Goal: Task Accomplishment & Management: Complete application form

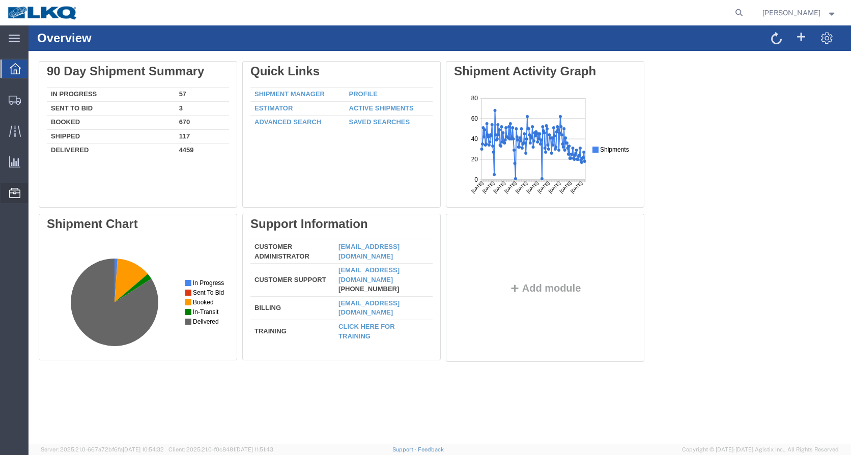
click at [0, 0] on span "Location Appointment" at bounding box center [0, 0] width 0 height 0
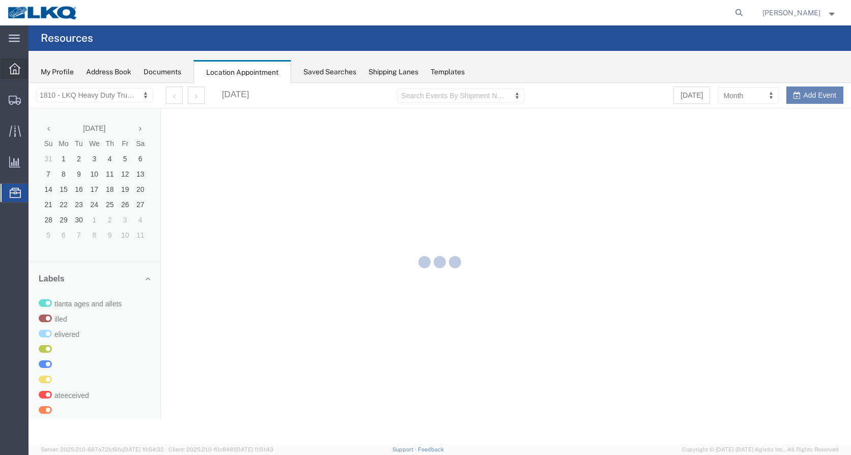
select select "27660"
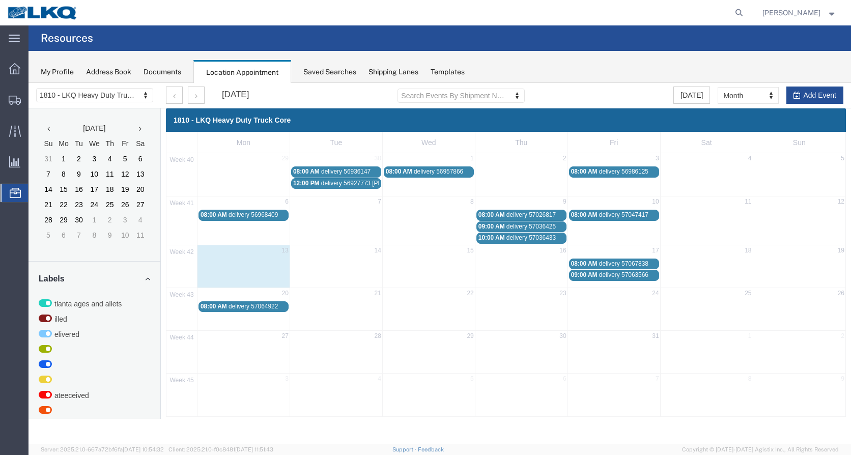
click at [611, 264] on span "delivery 57067838" at bounding box center [623, 263] width 49 height 7
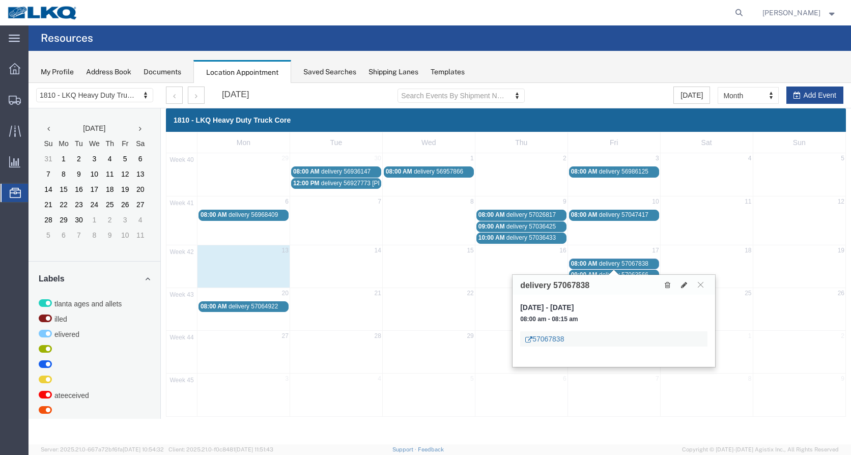
click at [559, 338] on link "57067838" at bounding box center [544, 339] width 39 height 10
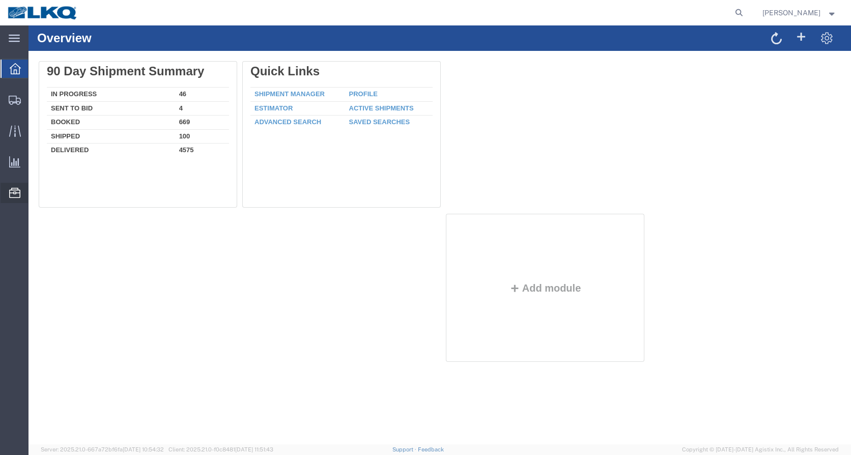
click at [0, 0] on span "Location Appointment" at bounding box center [0, 0] width 0 height 0
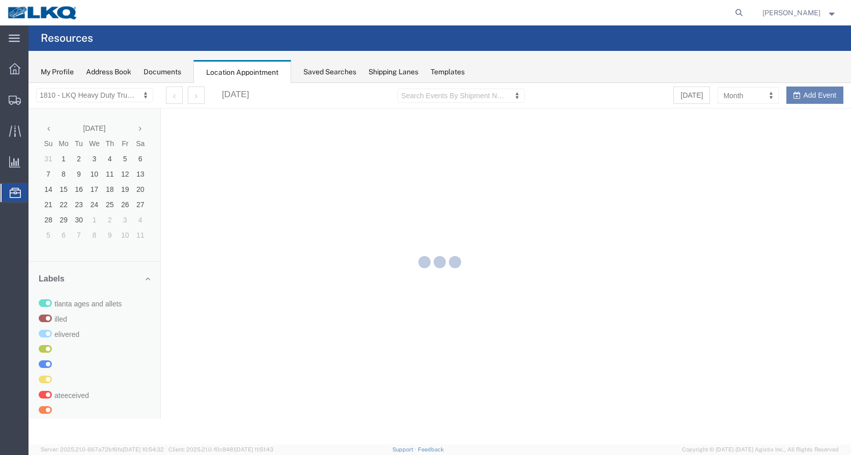
select select "27660"
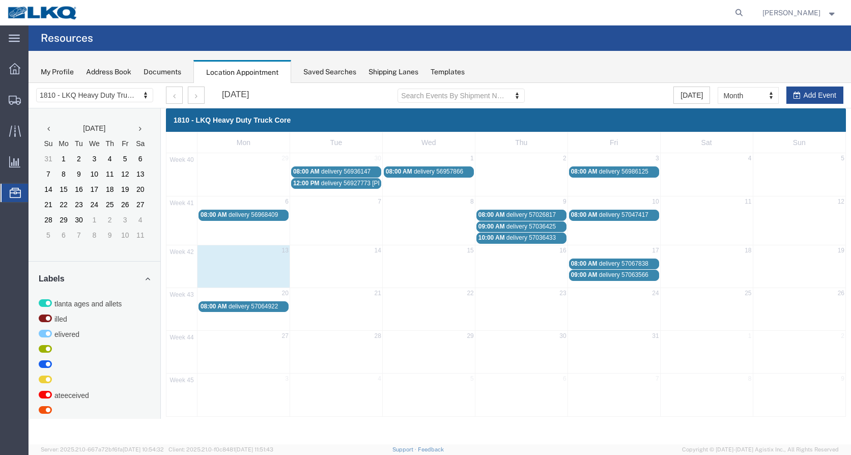
click at [624, 261] on span "delivery 57067838" at bounding box center [623, 263] width 49 height 7
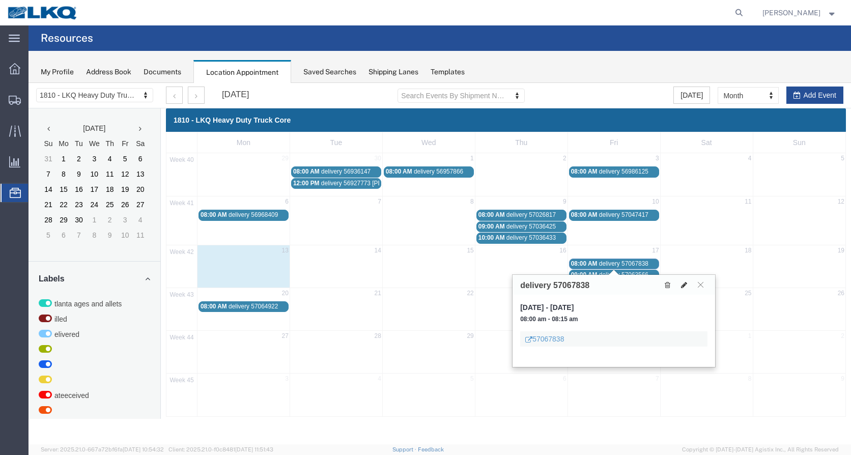
drag, startPoint x: 684, startPoint y: 282, endPoint x: 681, endPoint y: 277, distance: 5.5
click at [684, 280] on button at bounding box center [684, 285] width 14 height 11
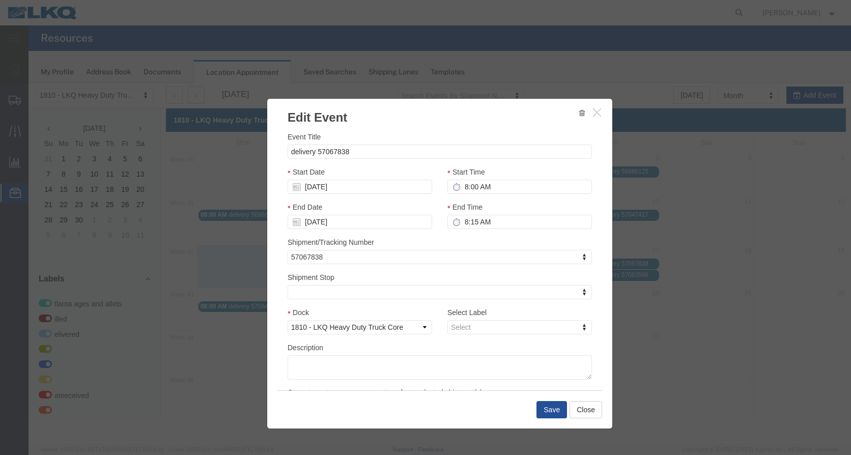
select select
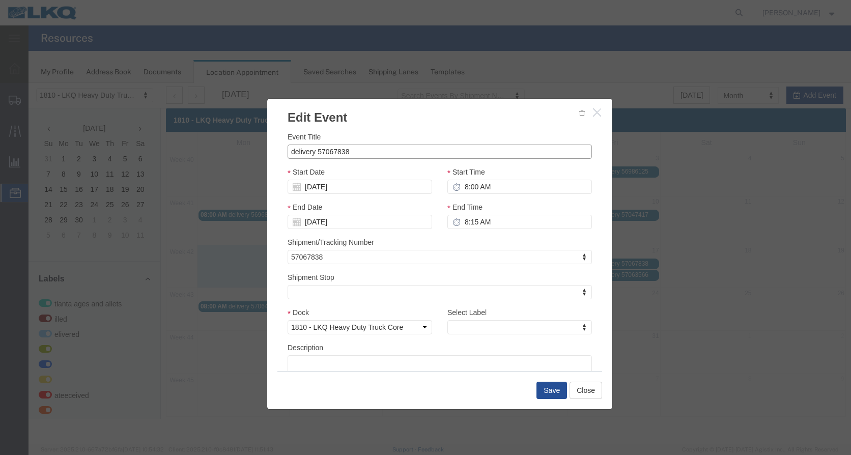
click at [371, 151] on input "delivery 57067838" at bounding box center [440, 152] width 305 height 14
type input "delivery 57067838 tampa"
click at [555, 391] on button "Save" at bounding box center [552, 390] width 31 height 17
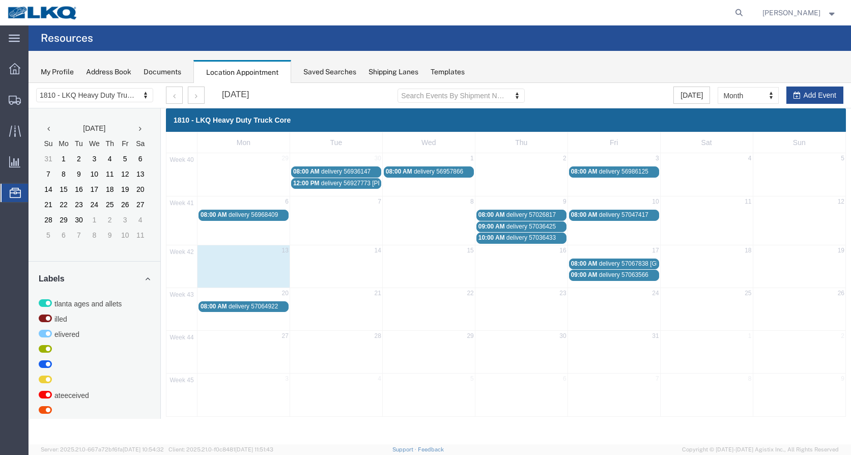
click at [617, 276] on span "delivery 57063566" at bounding box center [623, 274] width 49 height 7
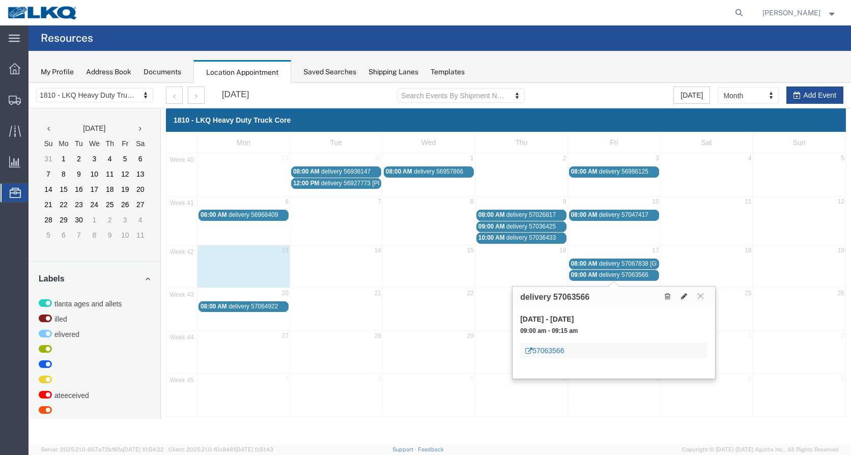
click at [542, 351] on link "57063566" at bounding box center [544, 351] width 39 height 10
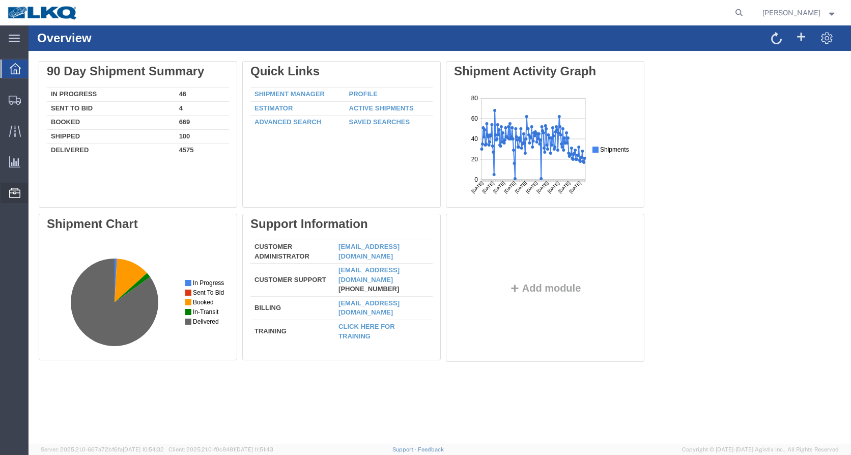
click at [0, 0] on span "Location Appointment" at bounding box center [0, 0] width 0 height 0
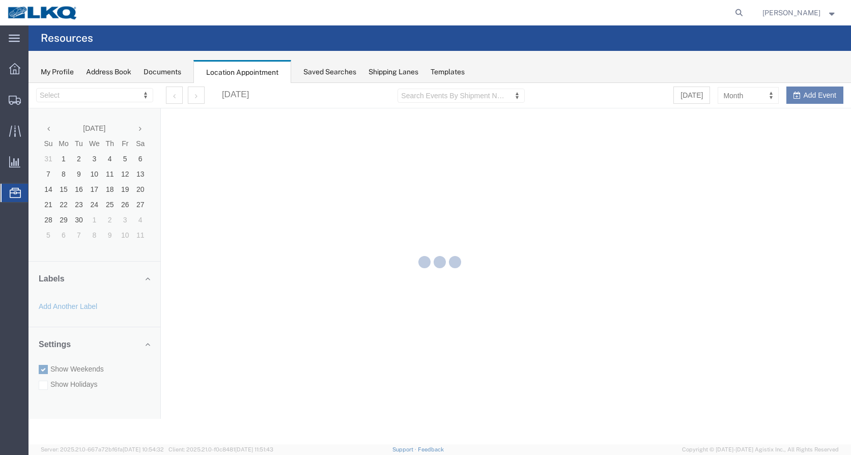
select select "27660"
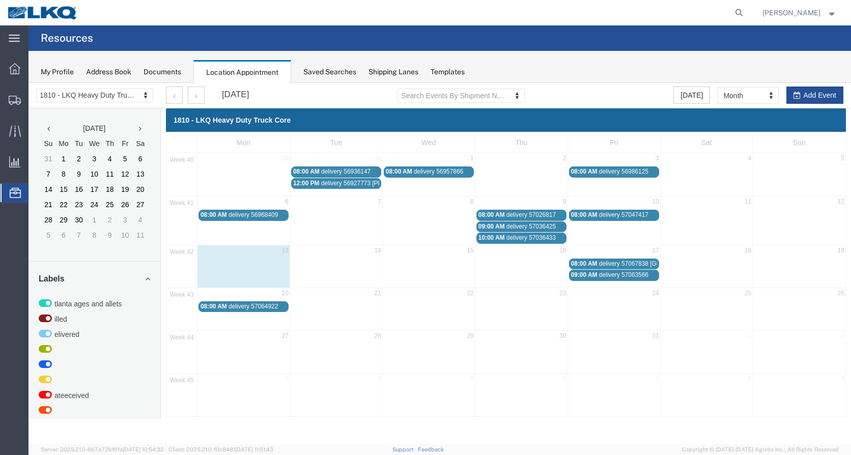
click at [639, 276] on span "delivery 57063566" at bounding box center [623, 274] width 49 height 7
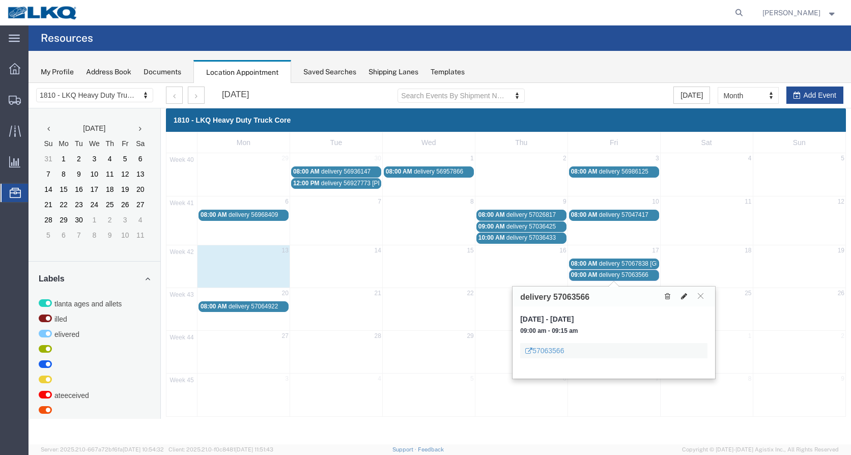
click at [684, 296] on icon at bounding box center [684, 296] width 6 height 7
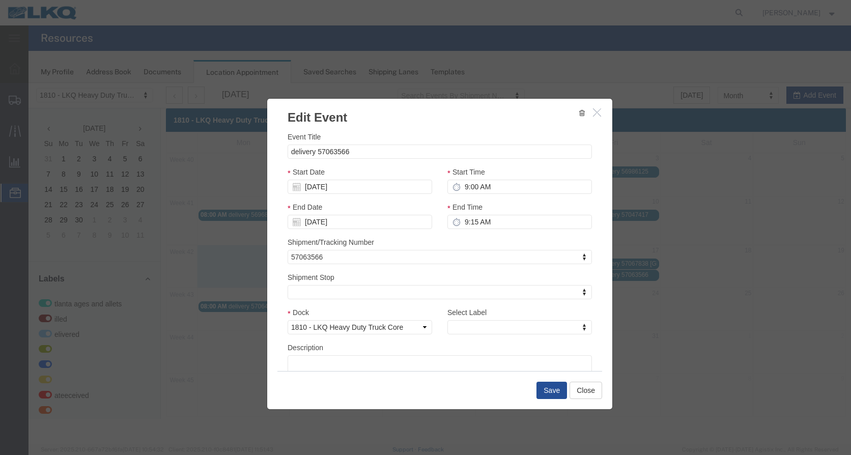
select select
click at [359, 151] on input "delivery 57063566" at bounding box center [440, 152] width 305 height 14
type input "delivery 57063566 western"
click at [544, 393] on button "Save" at bounding box center [552, 390] width 31 height 17
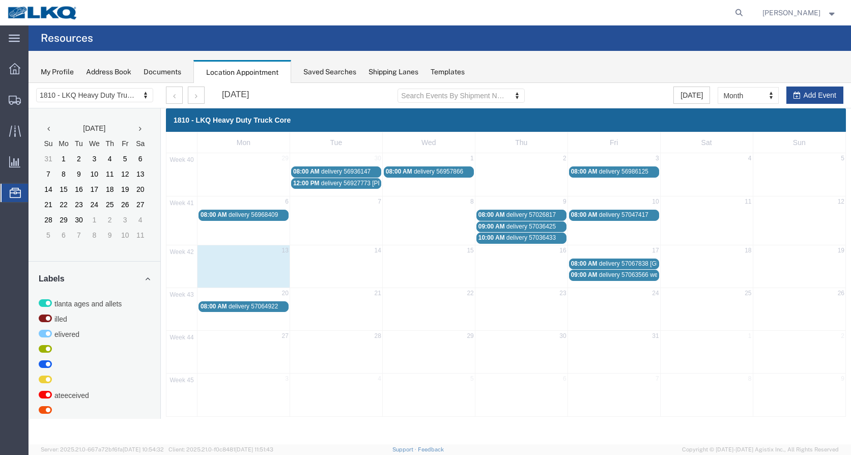
click at [268, 308] on span "delivery 57064922" at bounding box center [253, 306] width 49 height 7
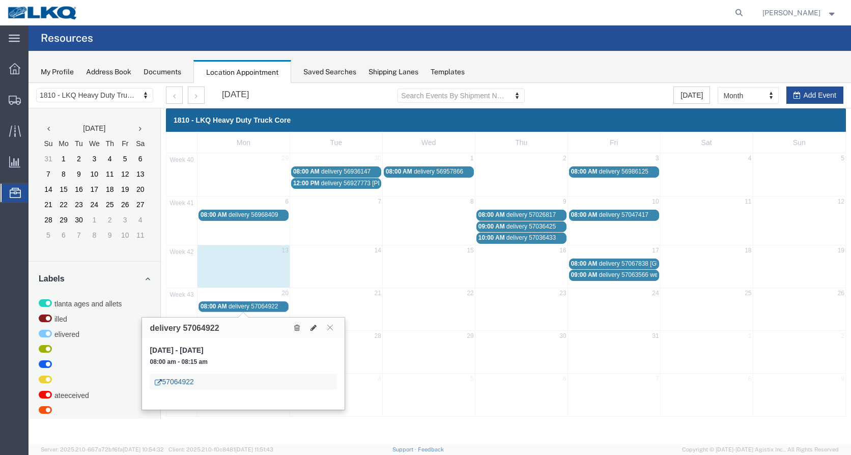
click at [174, 382] on link "57064922" at bounding box center [174, 382] width 39 height 10
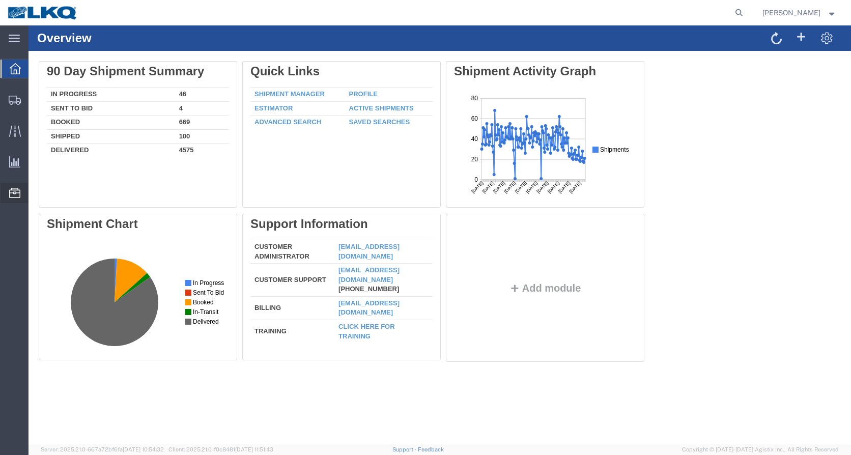
click at [0, 0] on span "Location Appointment" at bounding box center [0, 0] width 0 height 0
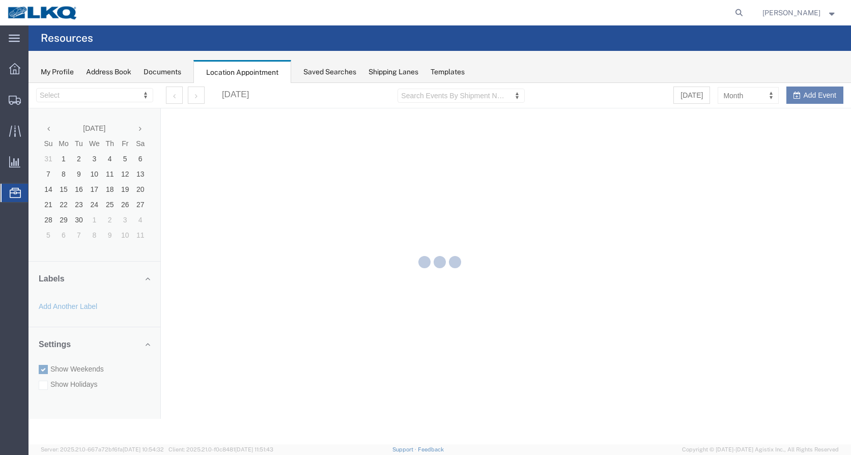
select select "27660"
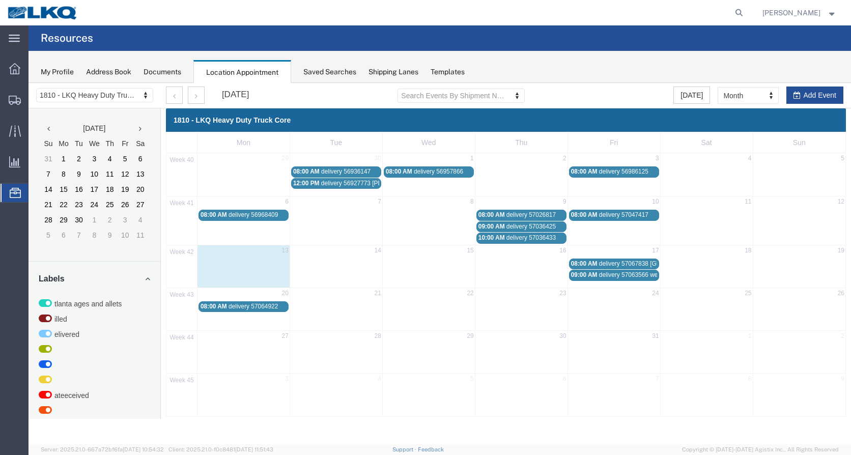
click at [259, 307] on span "delivery 57064922" at bounding box center [253, 306] width 49 height 7
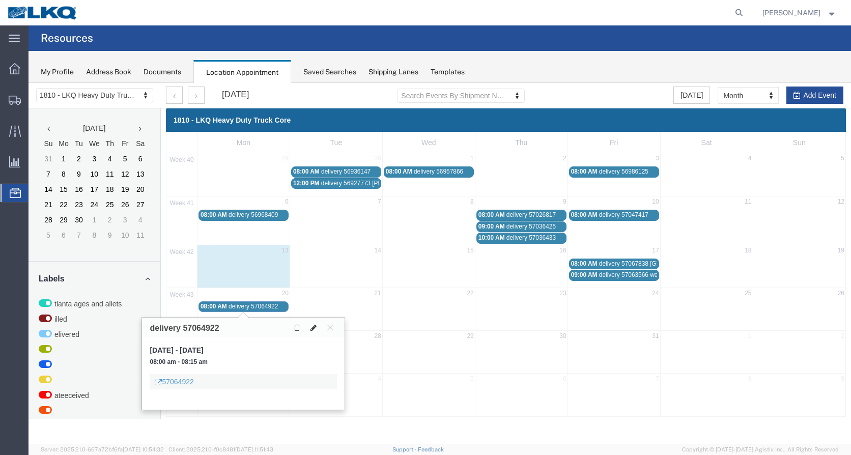
click at [315, 326] on icon at bounding box center [314, 327] width 6 height 7
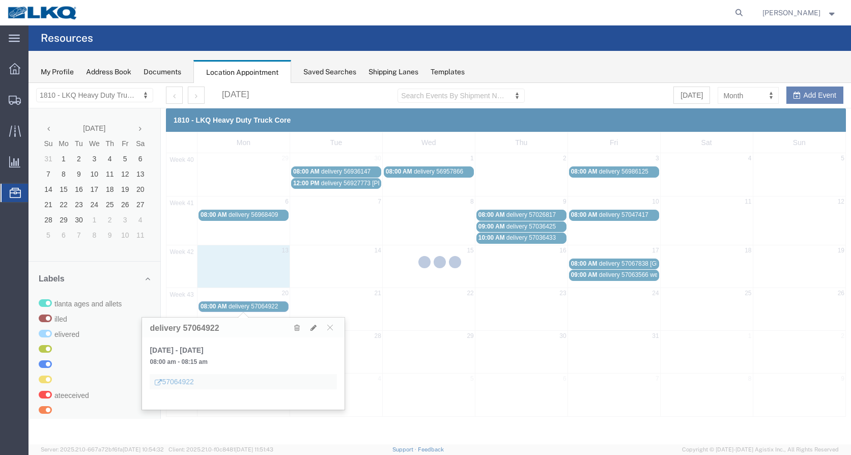
select select "1"
select select
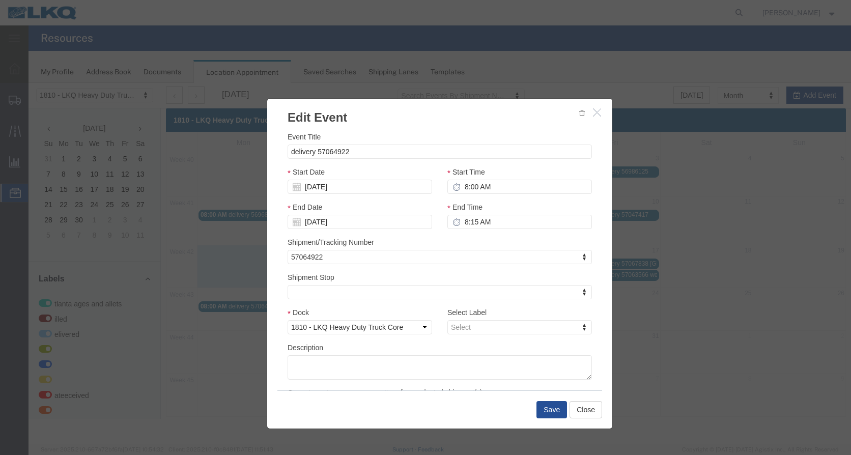
select select
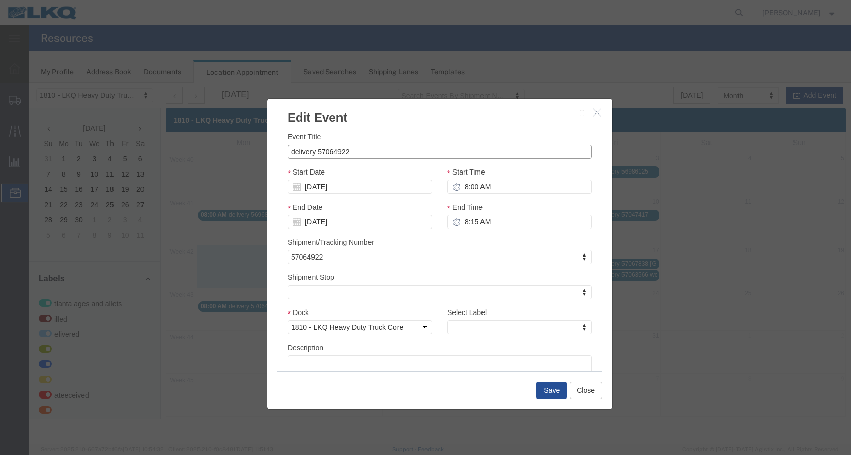
click at [368, 150] on input "delivery 57064922" at bounding box center [440, 152] width 305 height 14
type input "delivery 57064922 SPOKANE"
click at [545, 393] on button "Save" at bounding box center [552, 390] width 31 height 17
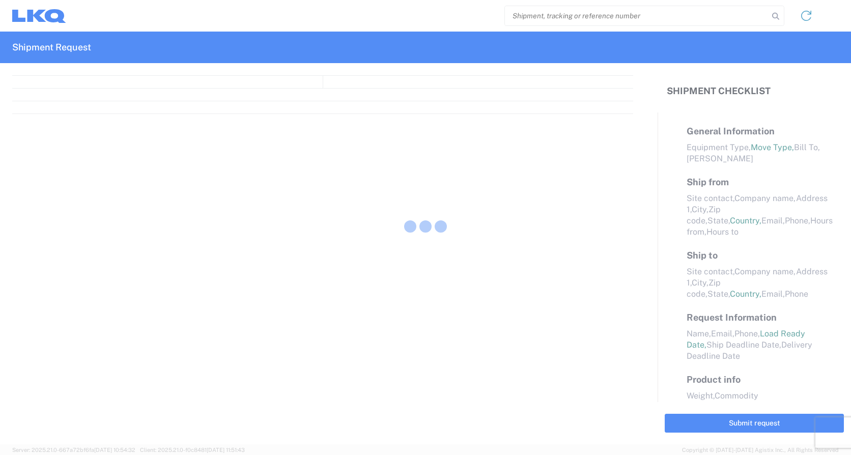
select select "FULL"
select select "LBS"
select select "IN"
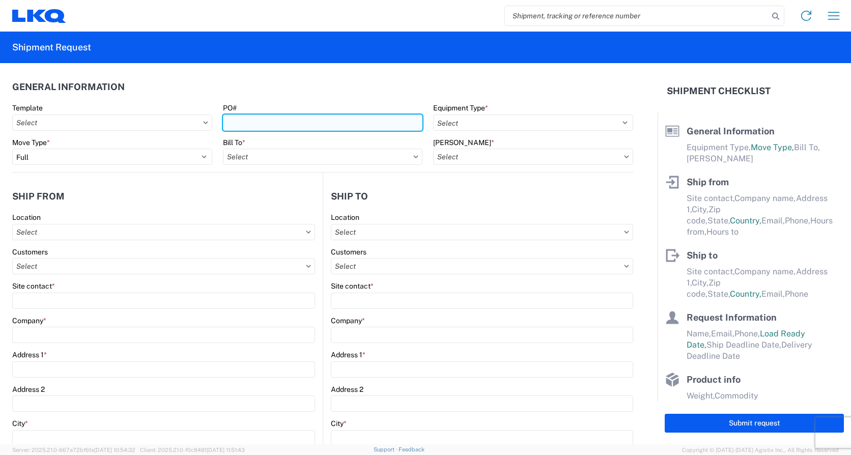
click at [234, 120] on input "PO#" at bounding box center [323, 123] width 200 height 16
type input "9-79290"
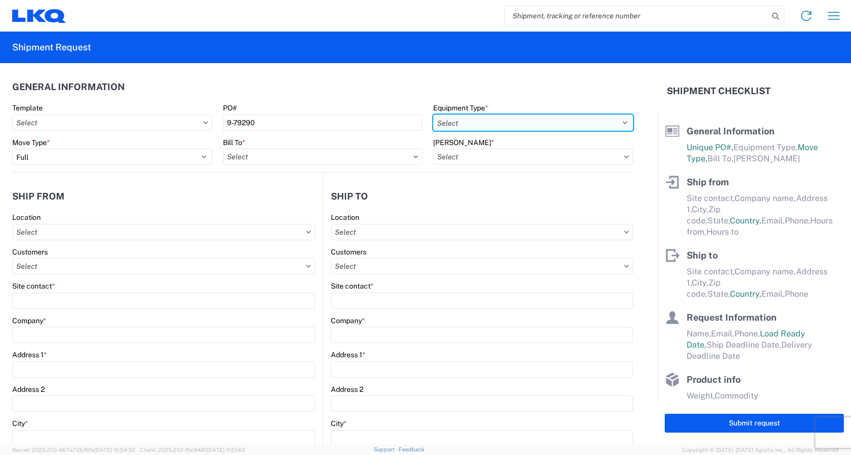
click at [618, 124] on select "Select 53’ Dry Van Flatbed Dropdeck (van) Lowboy (flatbed) Rail" at bounding box center [533, 123] width 200 height 16
select select "STDV"
click at [433, 115] on select "Select 53’ Dry Van Flatbed Dropdeck (van) Lowboy (flatbed) Rail" at bounding box center [533, 123] width 200 height 16
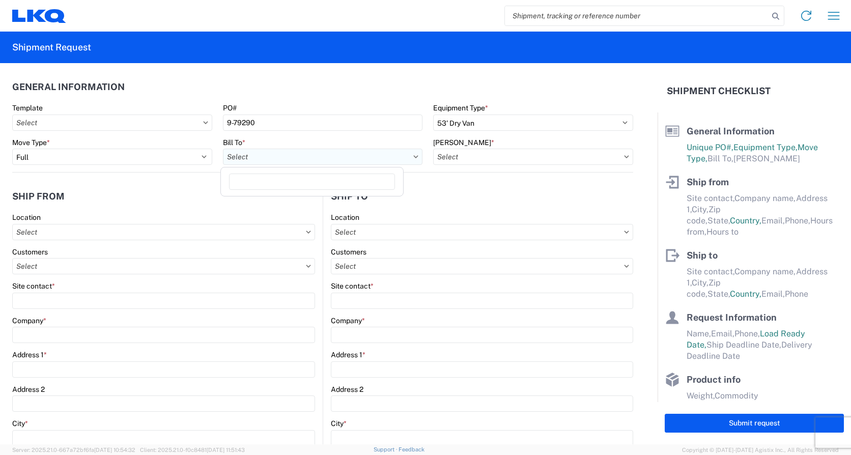
click at [331, 160] on input "text" at bounding box center [323, 157] width 200 height 16
type input "1810"
drag, startPoint x: 324, startPoint y: 202, endPoint x: 382, endPoint y: 180, distance: 62.7
click at [324, 202] on div "1810 - LKQ Heavy Duty Truck Core" at bounding box center [312, 202] width 178 height 16
type input "1810 - LKQ Heavy Duty Truck Core"
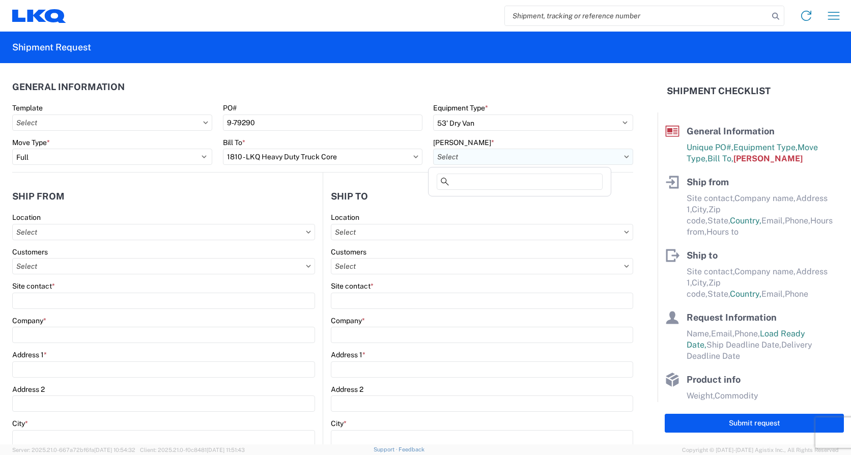
click at [452, 156] on input "text" at bounding box center [533, 157] width 200 height 16
drag, startPoint x: 458, startPoint y: 201, endPoint x: 251, endPoint y: 198, distance: 207.3
click at [457, 201] on div "1810-1100-50180-0000 - 1810 Freight In - Heavy Truck" at bounding box center [522, 202] width 182 height 16
type input "1810-1100-50180-0000 - 1810 Freight In - Heavy Truck"
click at [72, 234] on input "text" at bounding box center [163, 232] width 303 height 16
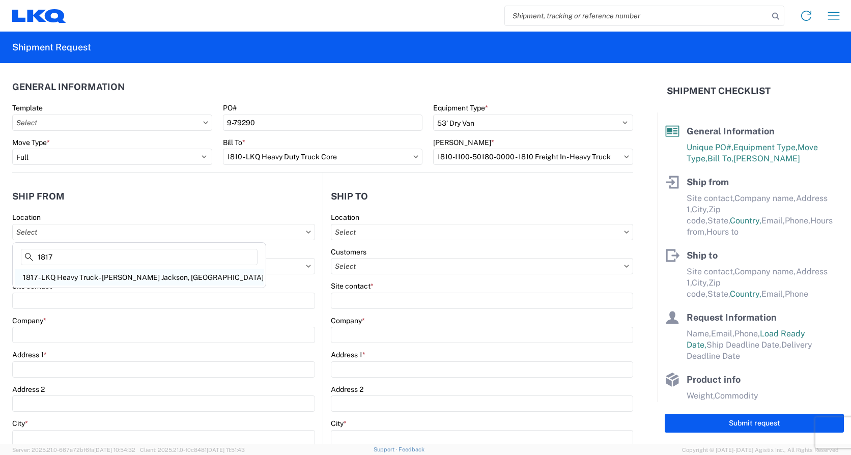
type input "1817"
click at [64, 276] on div "1817 - LKQ Heavy Truck - Plunk's Jackson, MS" at bounding box center [139, 277] width 249 height 16
type input "1817 - LKQ Heavy Truck - Plunk's Jackson, MS"
type input "LKQ Corporation"
type input "4100 Interstate 55 South"
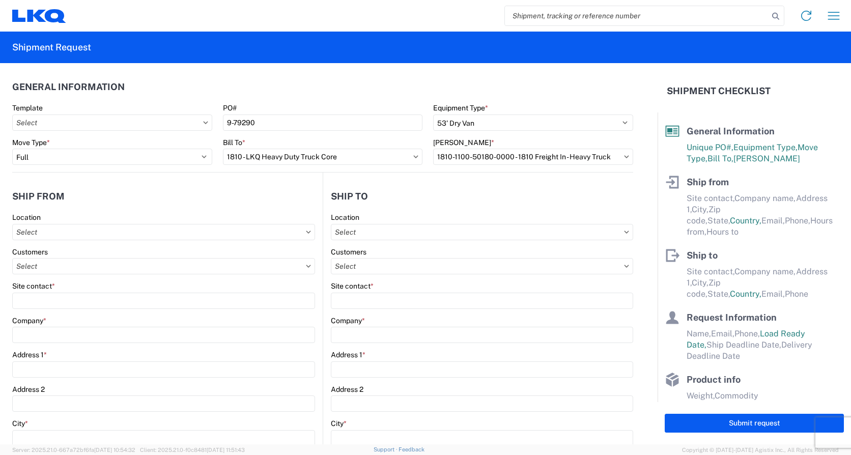
type input "Jackson"
type input "39212"
select select "MS"
select select "US"
type input "07:00"
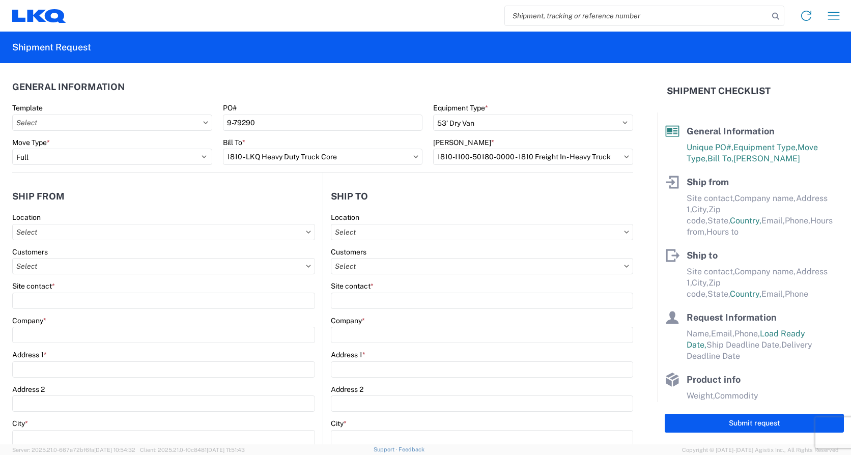
type input "17:00"
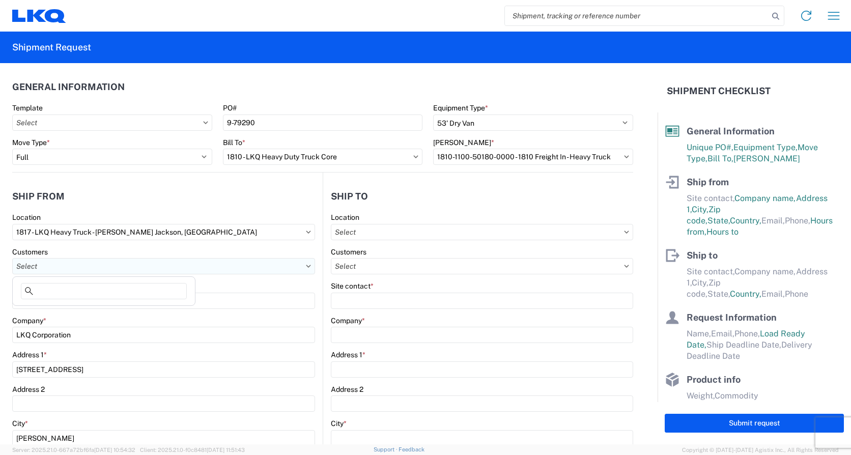
click at [33, 264] on input "text" at bounding box center [163, 266] width 303 height 16
click at [70, 290] on input "Zach Mosley" at bounding box center [104, 291] width 166 height 16
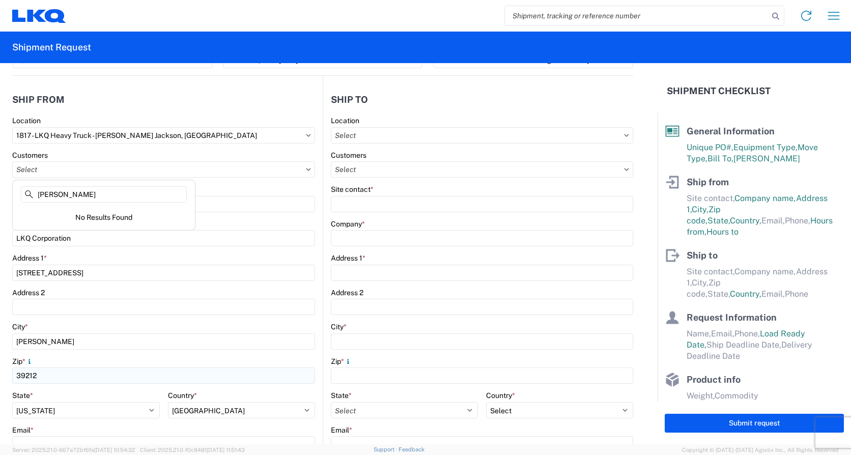
scroll to position [153, 0]
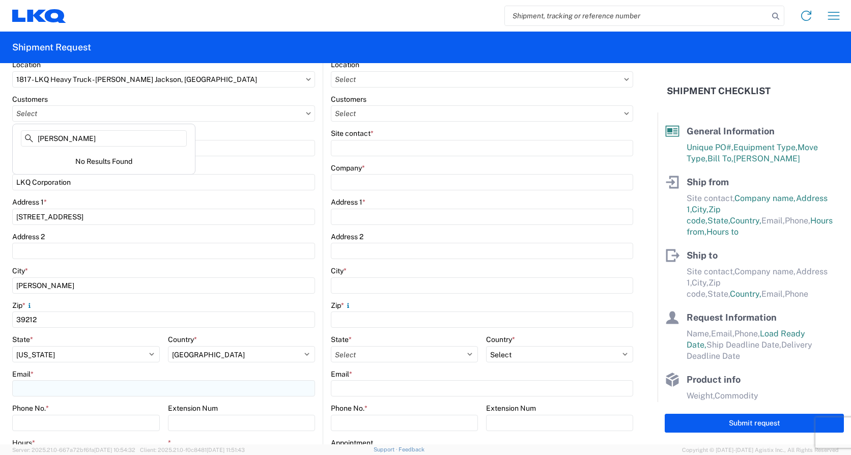
type input "Zach Moseley"
click at [27, 386] on input "Email *" at bounding box center [163, 388] width 303 height 16
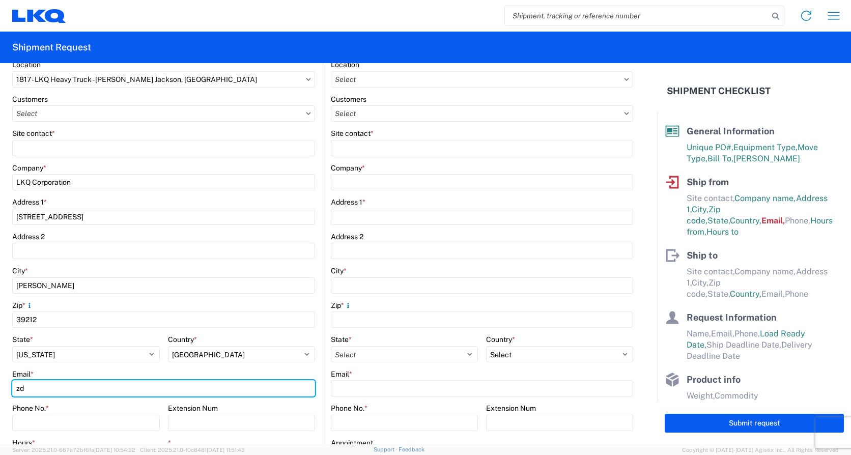
type input "zdmoseley@lkqcorp.com"
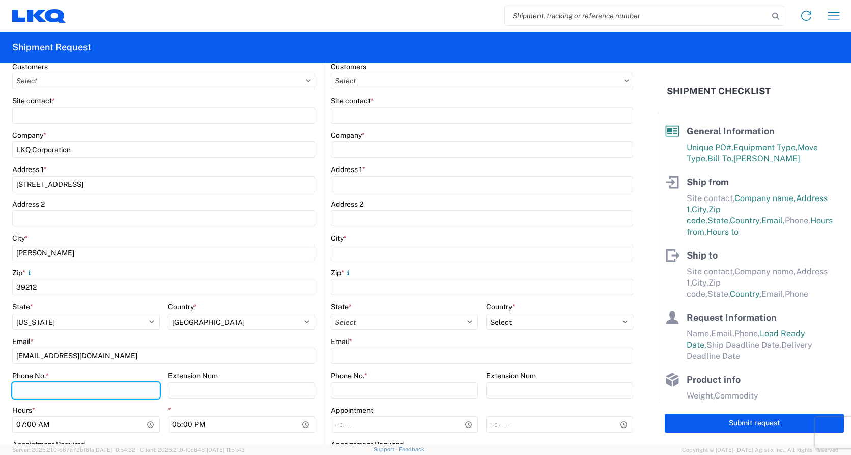
scroll to position [255, 0]
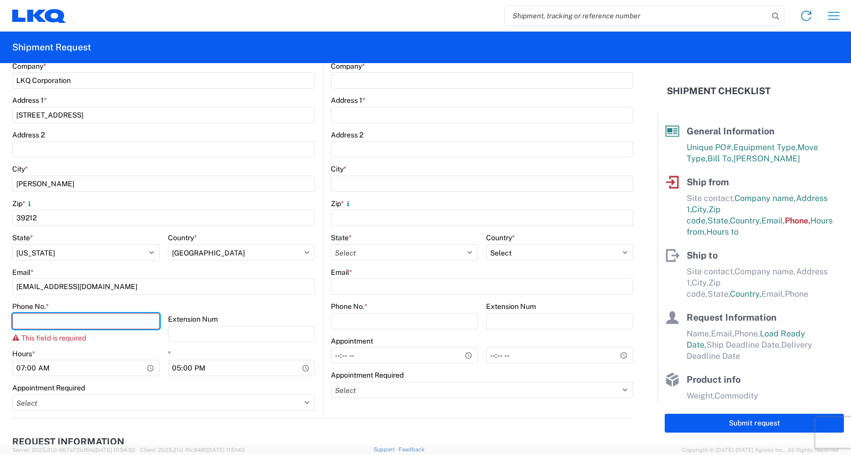
paste input "601-718-3511"
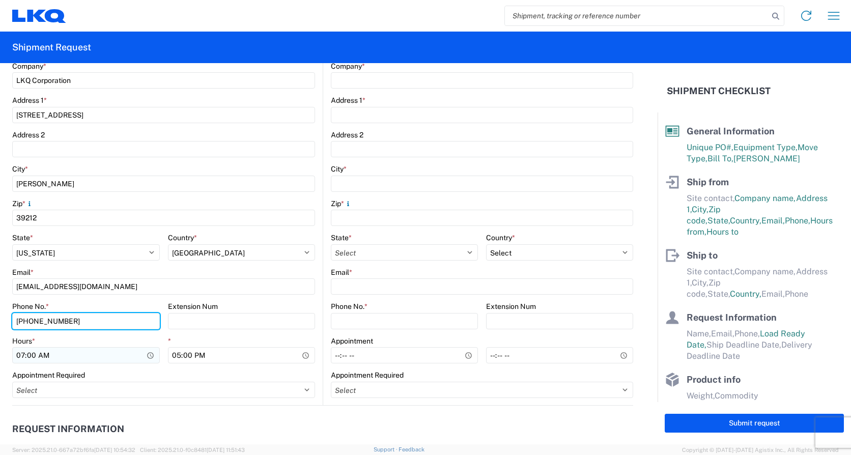
type input "601-718-3511"
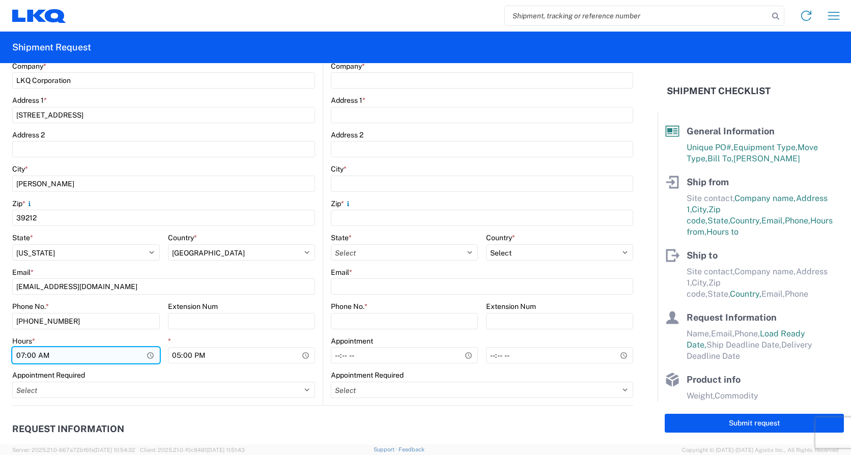
click at [20, 356] on input "07:00" at bounding box center [86, 355] width 148 height 16
type input "08:00"
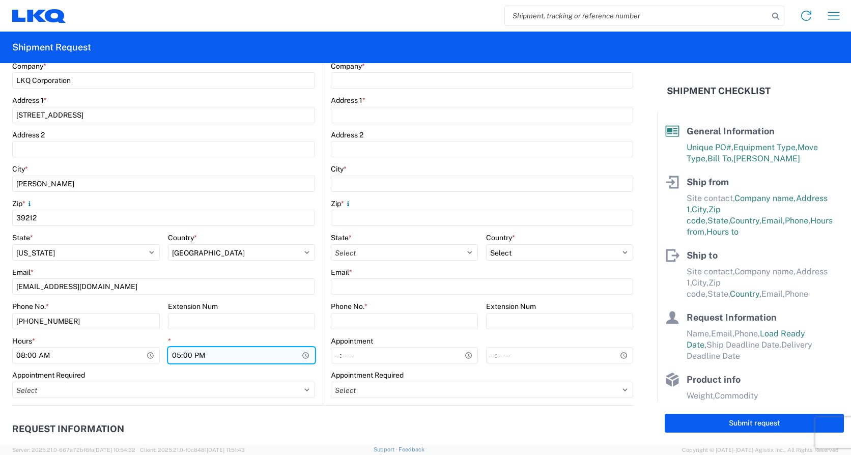
click at [175, 355] on input "17:00" at bounding box center [242, 355] width 148 height 16
type input "15:00"
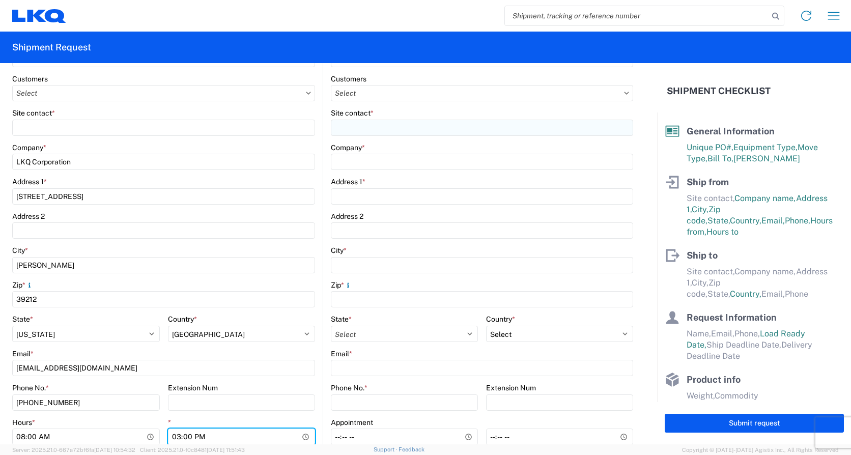
scroll to position [0, 0]
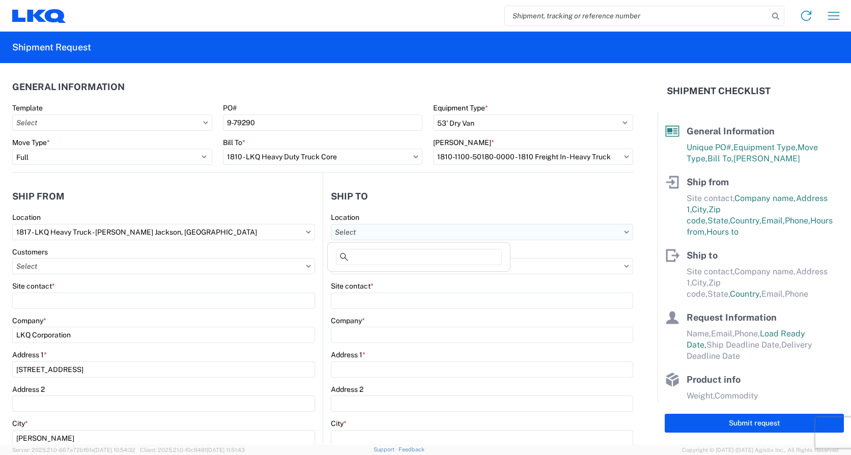
click at [356, 233] on input "text" at bounding box center [482, 232] width 302 height 16
type input "1810"
click at [362, 275] on div "1810 - LKQ Heavy Duty Truck Core" at bounding box center [419, 277] width 178 height 16
type input "1810 - LKQ Heavy Duty Truck Core"
type input "LKQ Corporation"
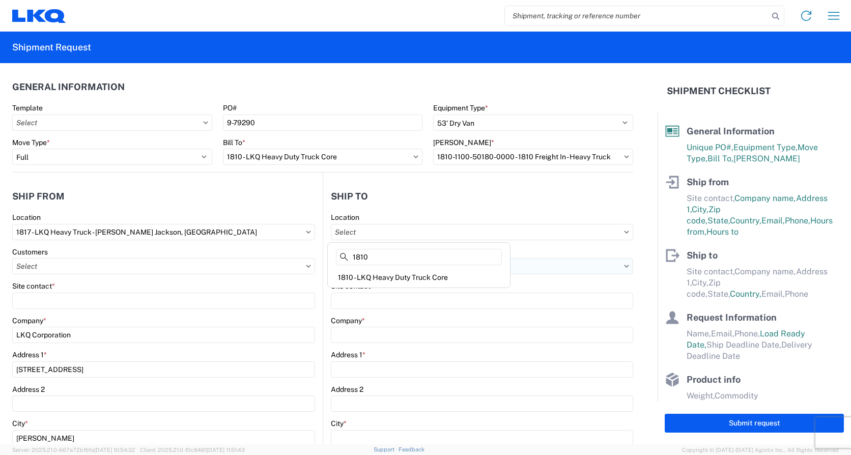
type input "[STREET_ADDRESS]"
type input "Lansing"
type input "60438"
select select "US"
type input "07:30"
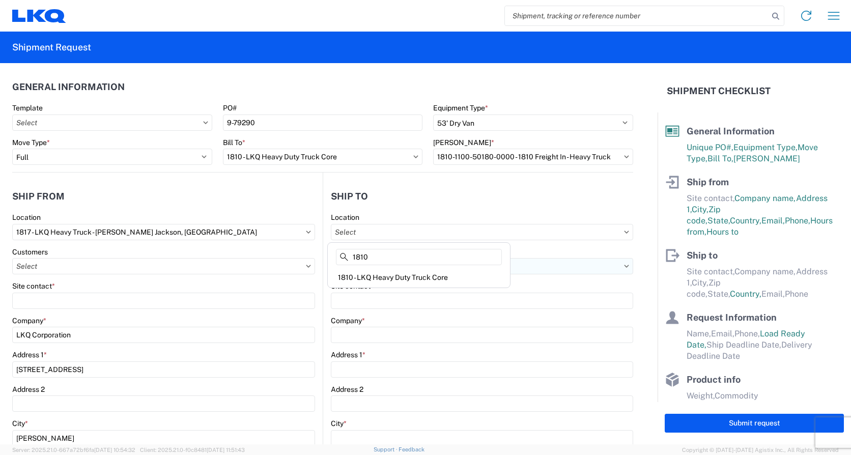
type input "17:00"
select select
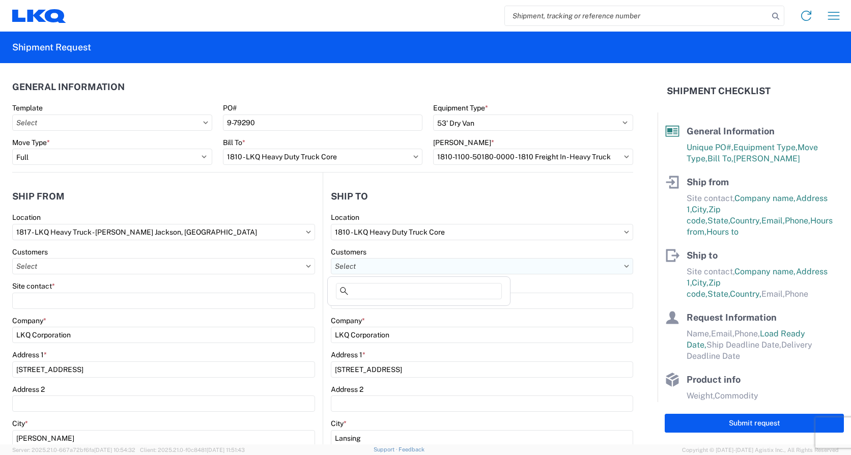
click at [351, 265] on input "text" at bounding box center [482, 266] width 302 height 16
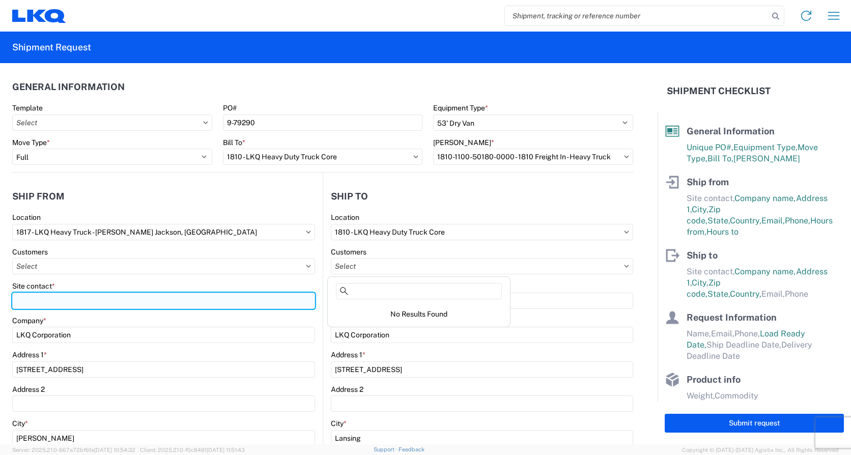
click at [25, 296] on input "Site contact *" at bounding box center [163, 301] width 303 height 16
type input "Zach Moseley"
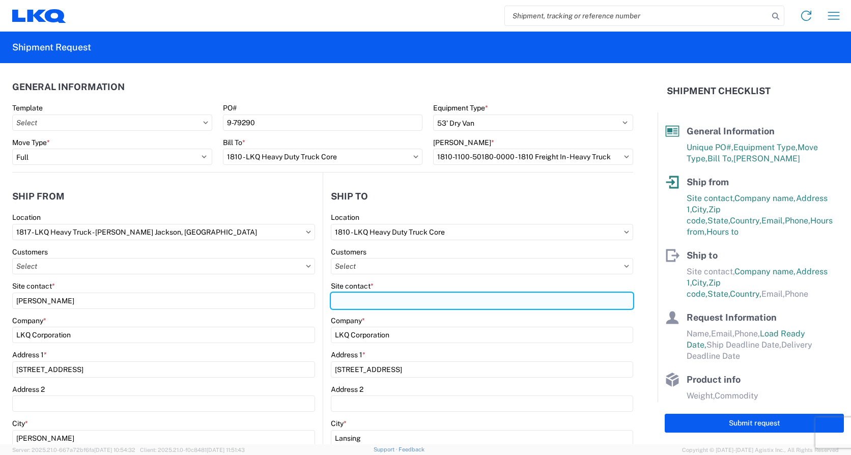
click at [347, 299] on input "Site contact *" at bounding box center [482, 301] width 302 height 16
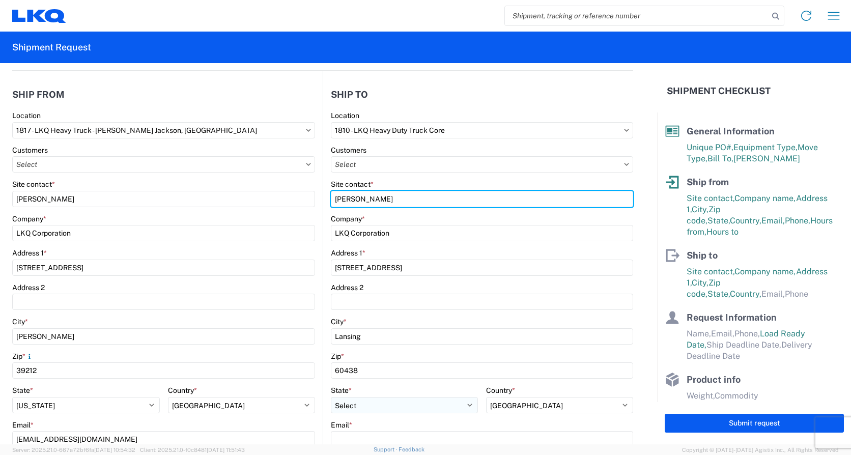
scroll to position [153, 0]
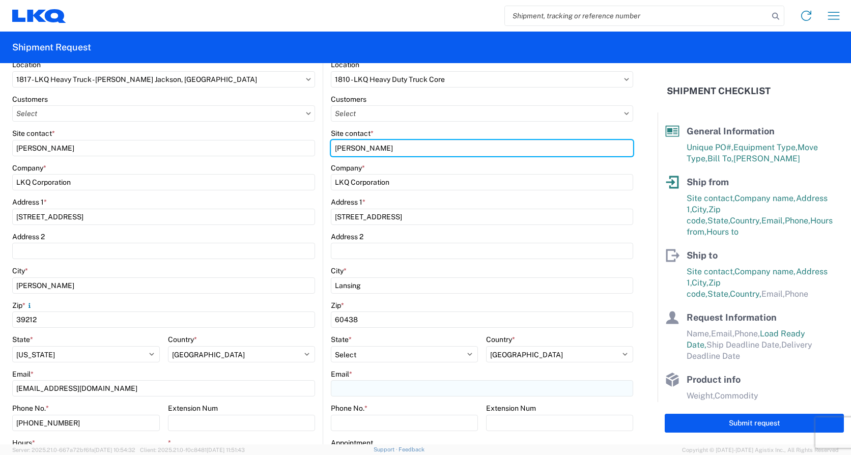
type input "[PERSON_NAME]"
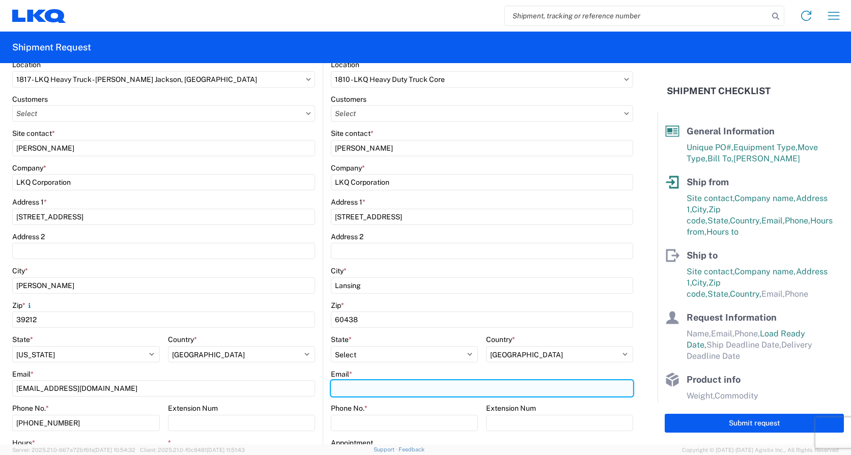
click at [340, 391] on input "Email *" at bounding box center [482, 388] width 302 height 16
type input "[EMAIL_ADDRESS][DOMAIN_NAME]"
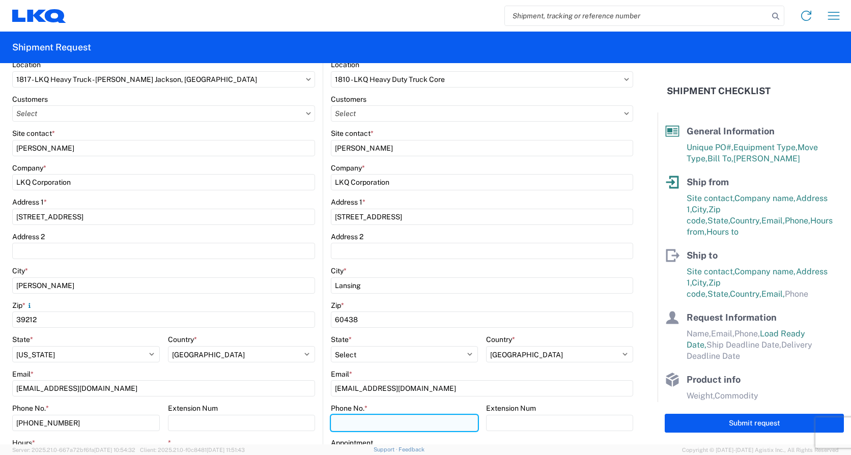
click at [336, 424] on input "Phone No. *" at bounding box center [404, 423] width 147 height 16
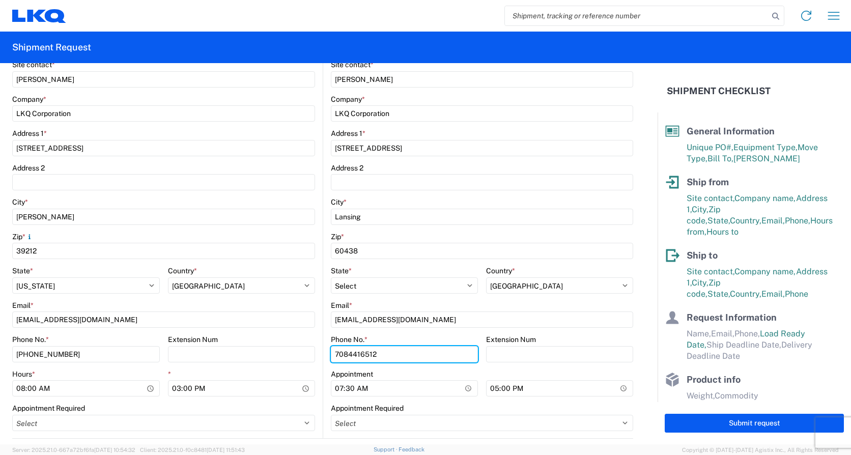
scroll to position [255, 0]
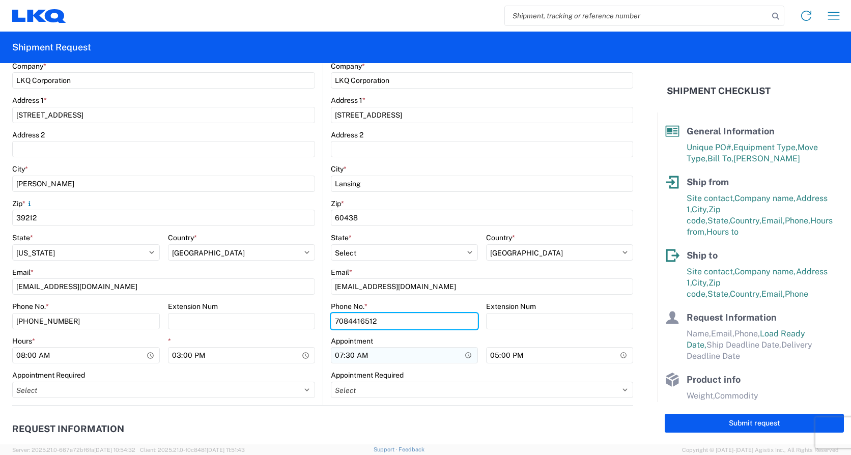
type input "7084416512"
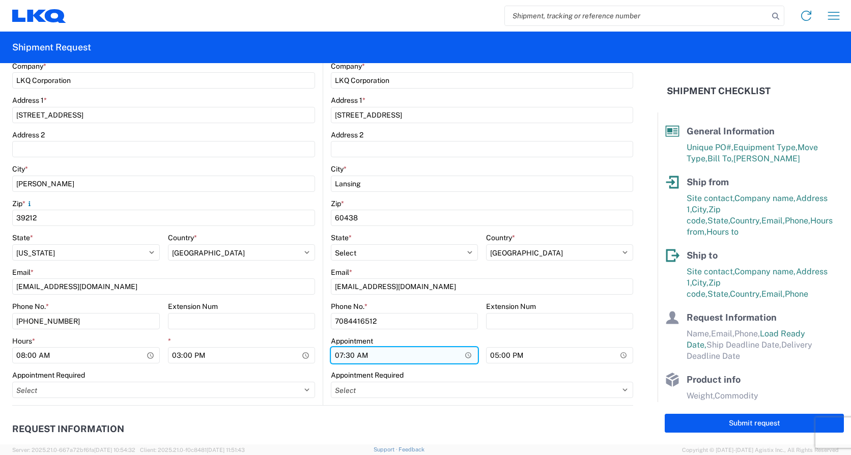
click at [339, 357] on input "07:30" at bounding box center [404, 355] width 147 height 16
type input "08:00"
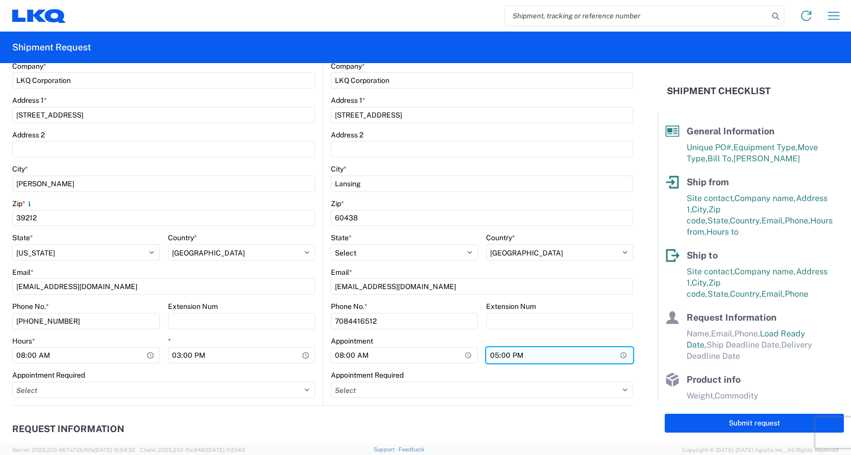
click at [489, 356] on input "17:00" at bounding box center [559, 355] width 147 height 16
type input "15:00"
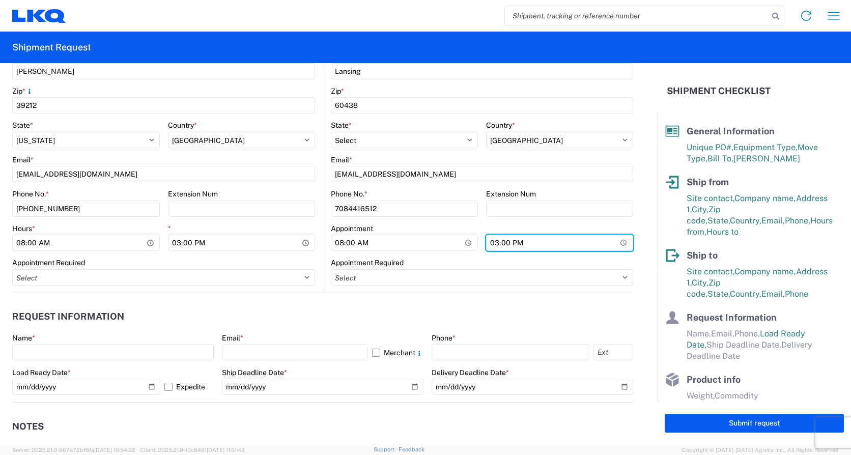
scroll to position [407, 0]
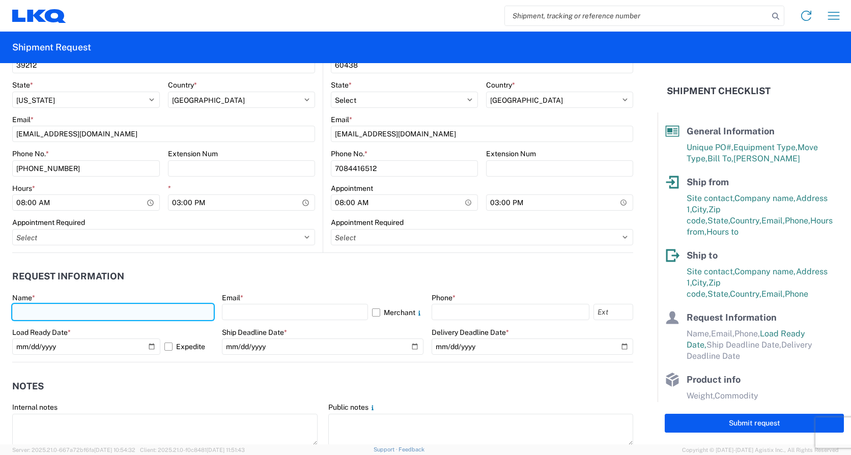
click at [30, 313] on input "text" at bounding box center [113, 312] width 202 height 16
type input "[PERSON_NAME]"
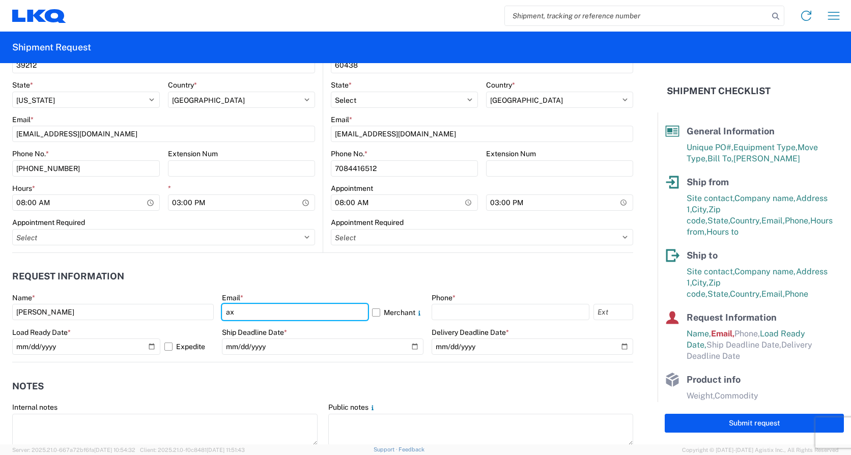
type input "[EMAIL_ADDRESS][DOMAIN_NAME]"
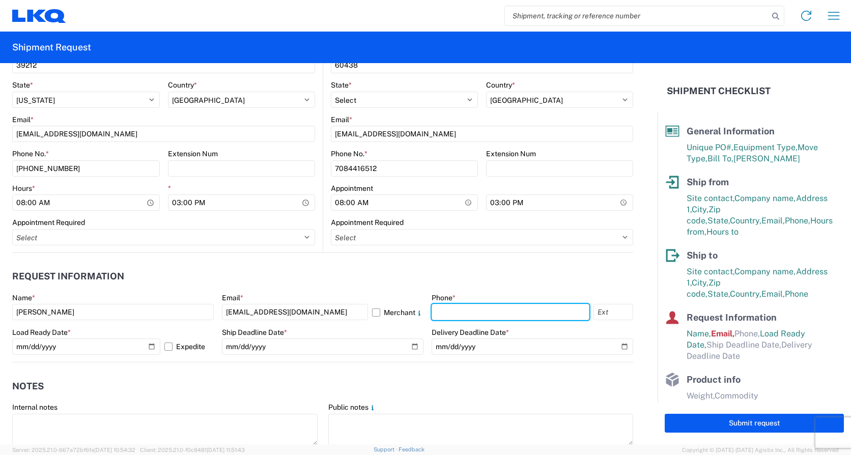
type input "4176303148"
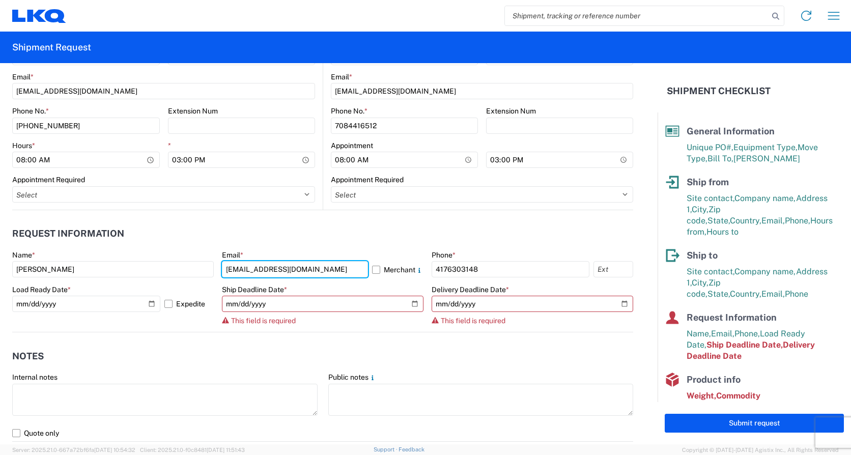
scroll to position [458, 0]
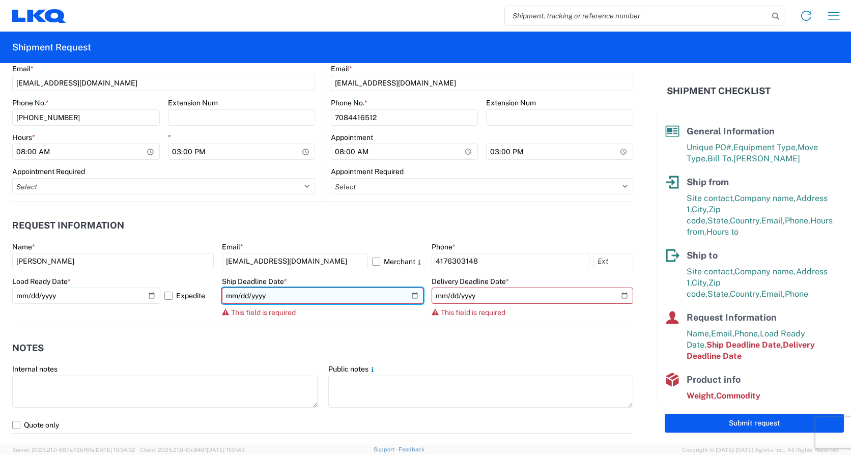
click at [408, 296] on input "date" at bounding box center [323, 296] width 202 height 16
type input "[DATE]"
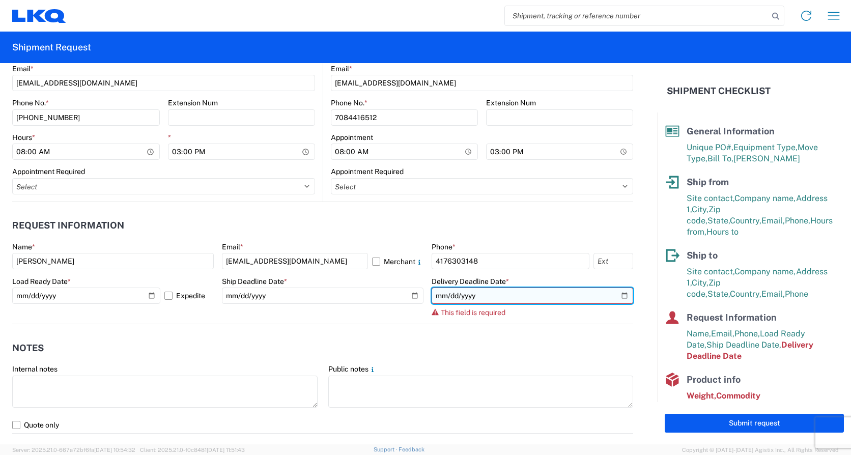
click at [619, 294] on input "date" at bounding box center [533, 296] width 202 height 16
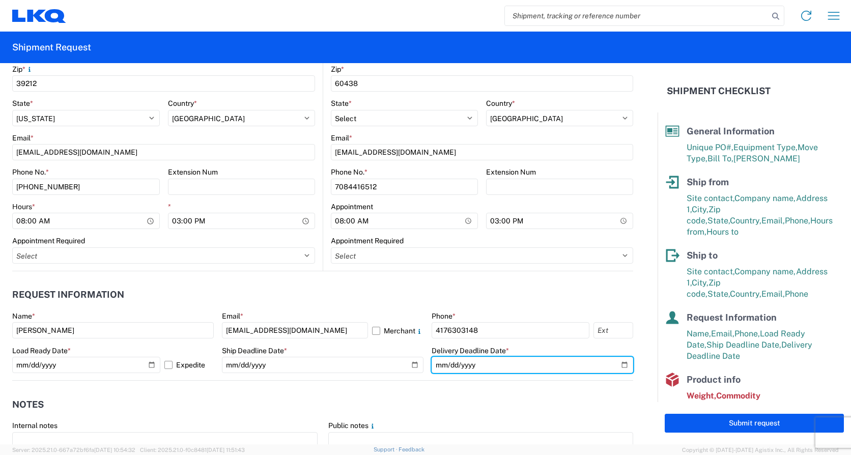
scroll to position [407, 0]
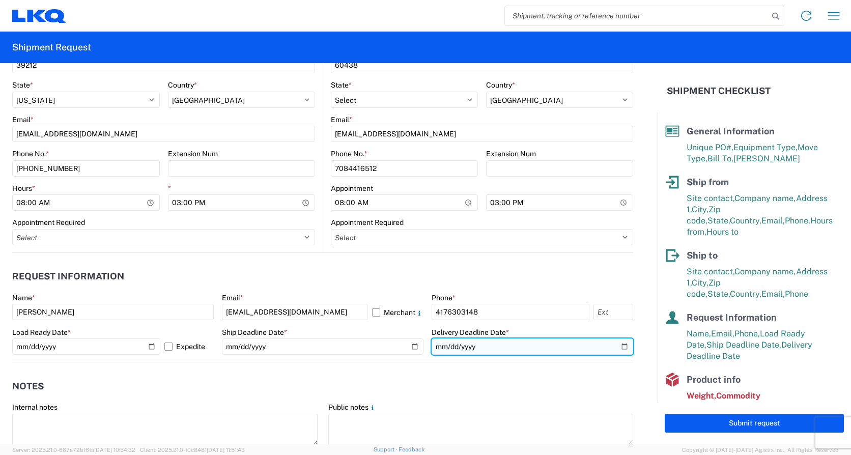
drag, startPoint x: 617, startPoint y: 347, endPoint x: 572, endPoint y: 345, distance: 44.8
click at [617, 346] on input "[DATE]" at bounding box center [533, 347] width 202 height 16
type input "2025-10-16"
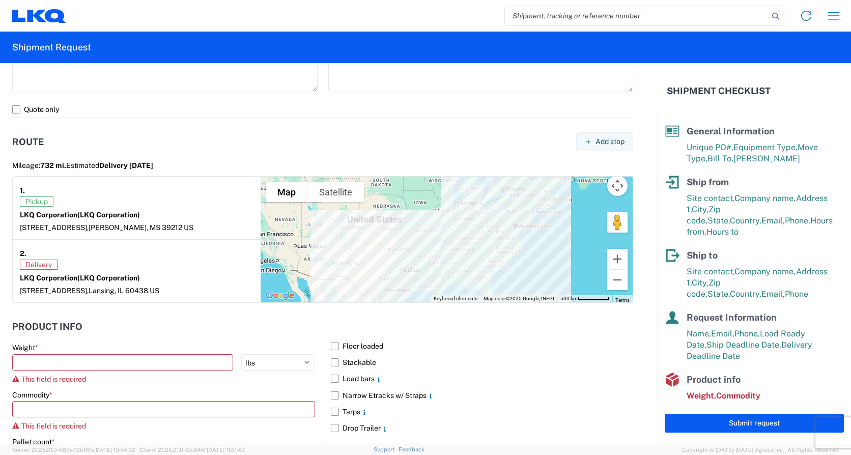
scroll to position [764, 0]
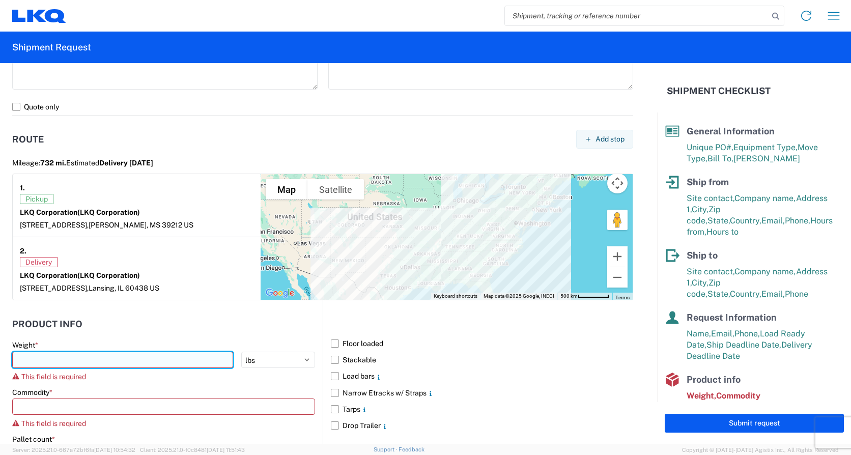
click at [18, 359] on input "number" at bounding box center [122, 360] width 221 height 16
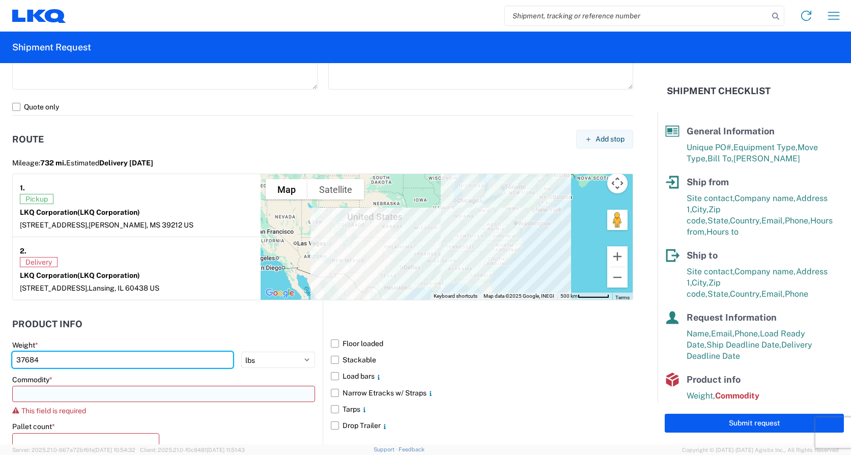
type input "37684"
click at [22, 396] on input at bounding box center [163, 394] width 303 height 16
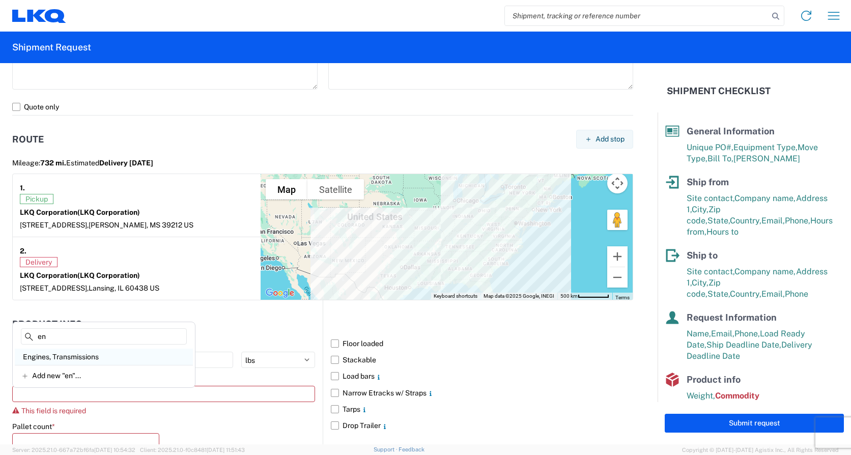
type input "en"
click at [61, 359] on div "Engines, Transmissions" at bounding box center [104, 357] width 178 height 16
type input "Engines, Transmissions"
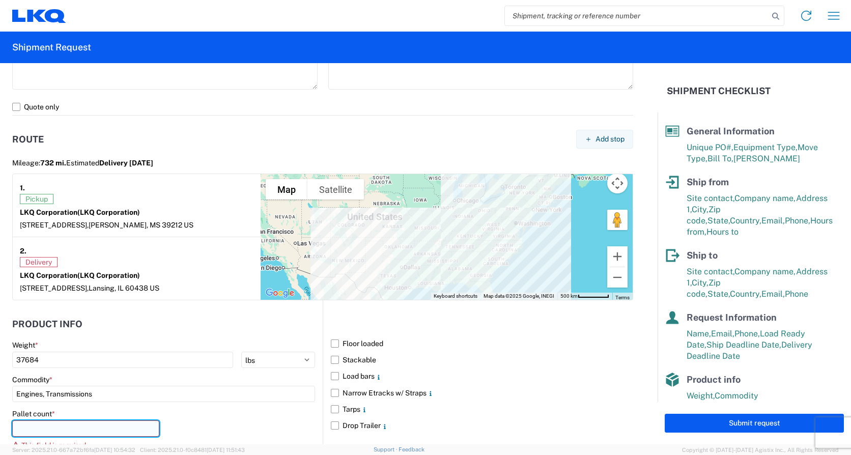
click at [15, 429] on input "number" at bounding box center [85, 429] width 147 height 16
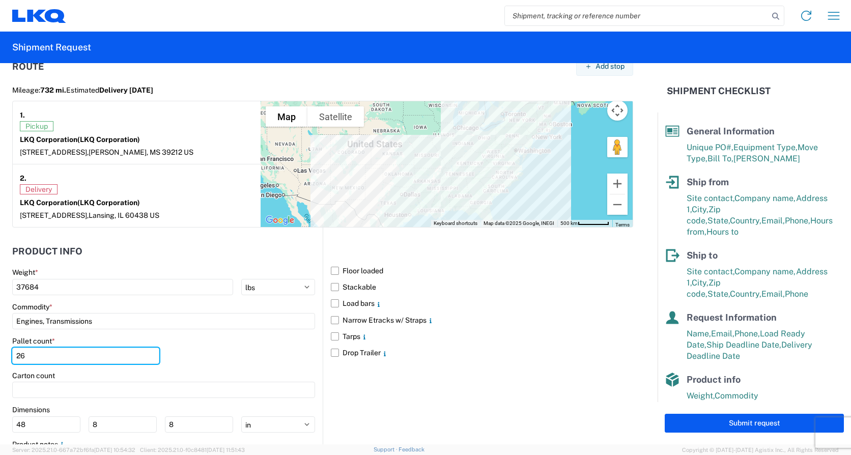
scroll to position [748, 0]
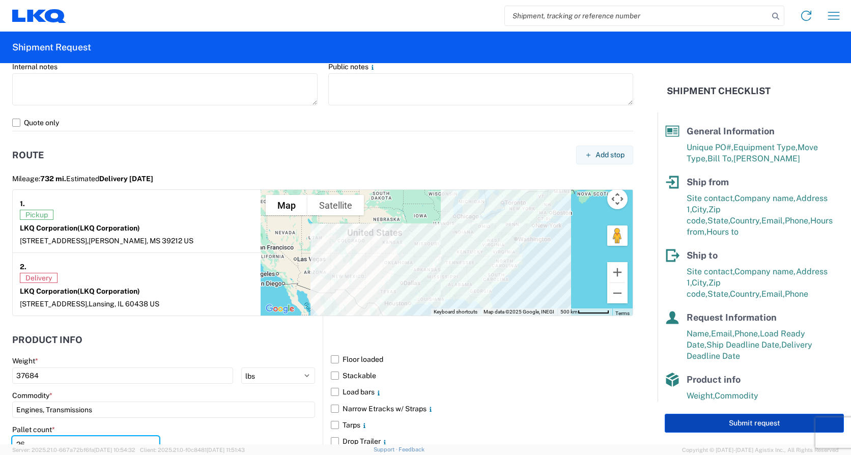
type input "26"
click at [745, 423] on button "Submit request" at bounding box center [754, 423] width 179 height 19
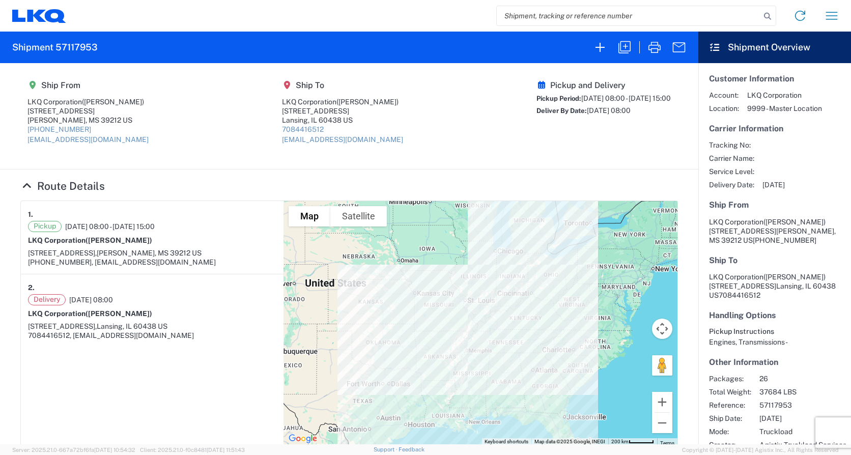
scroll to position [23, 0]
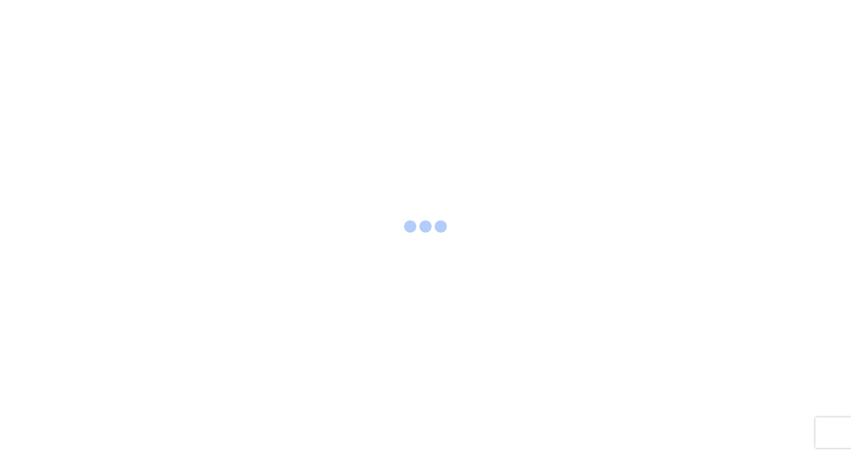
select select "FULL"
select select "LBS"
select select "IN"
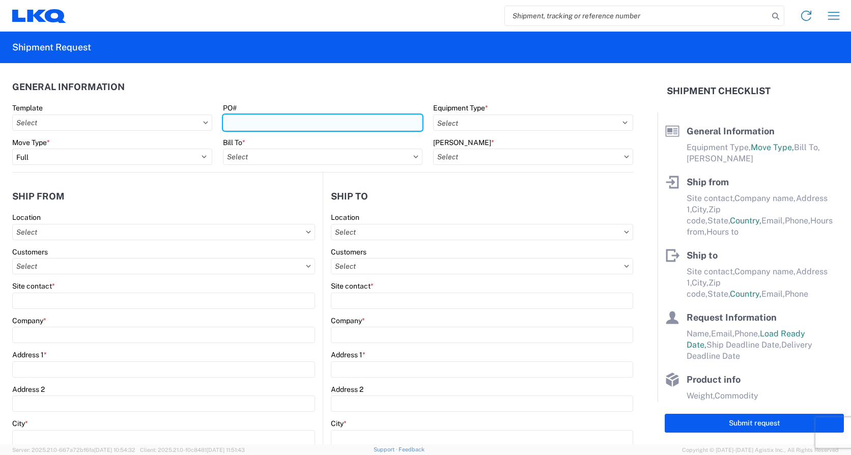
click at [225, 122] on input "PO#" at bounding box center [323, 123] width 200 height 16
type input "24-199827-828"
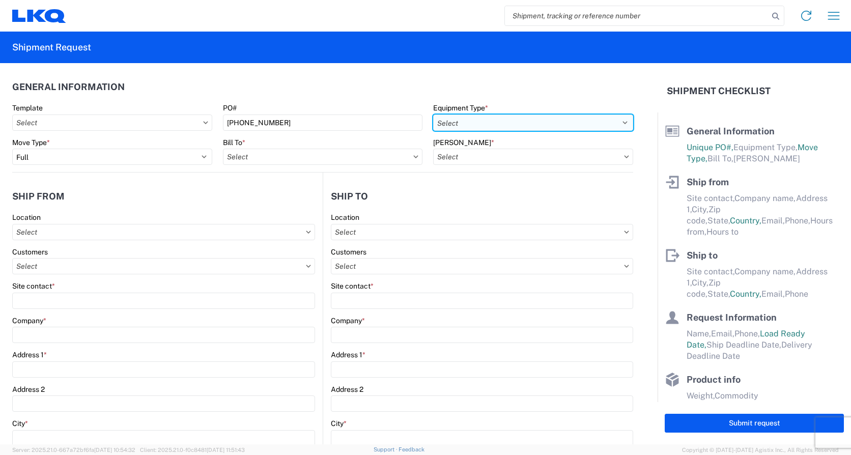
click at [616, 123] on select "Select 53’ Dry Van Flatbed Dropdeck (van) Lowboy (flatbed) Rail" at bounding box center [533, 123] width 200 height 16
select select "STDV"
click at [433, 115] on select "Select 53’ Dry Van Flatbed Dropdeck (van) Lowboy (flatbed) Rail" at bounding box center [533, 123] width 200 height 16
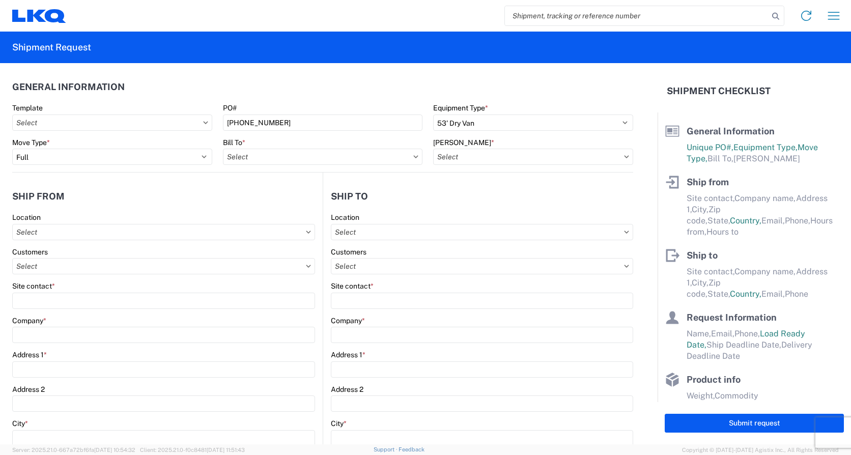
click at [413, 156] on icon at bounding box center [415, 156] width 5 height 3
click at [255, 160] on input "text" at bounding box center [323, 157] width 200 height 16
type input "1810"
click at [272, 204] on div "1810 - LKQ Heavy Duty Truck Core" at bounding box center [312, 202] width 178 height 16
type input "1810 - LKQ Heavy Duty Truck Core"
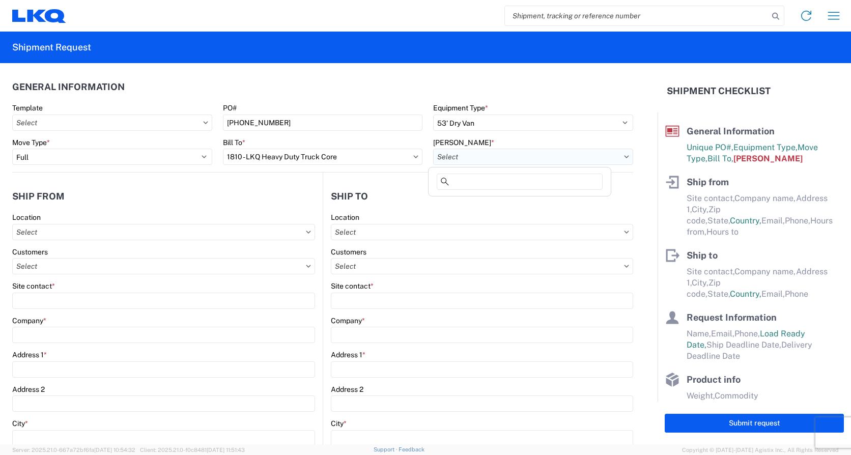
click at [453, 157] on input "text" at bounding box center [533, 157] width 200 height 16
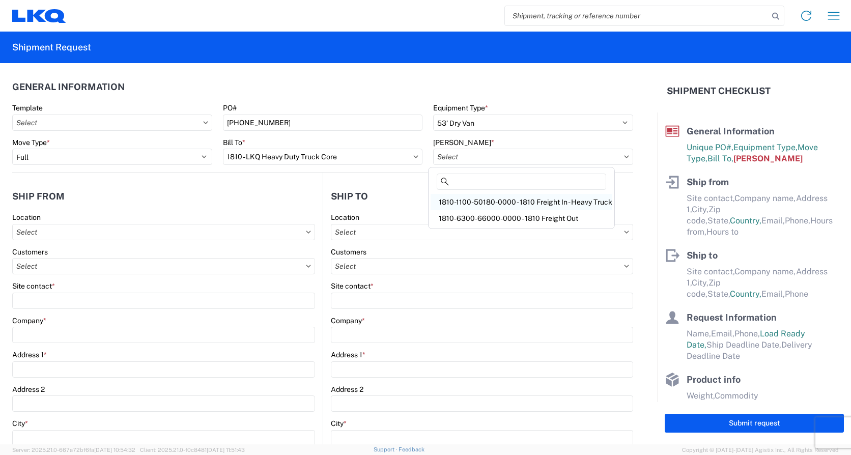
click at [468, 203] on div "1810-1100-50180-0000 - 1810 Freight In - Heavy Truck" at bounding box center [522, 202] width 182 height 16
type input "1810-1100-50180-0000 - 1810 Freight In - Heavy Truck"
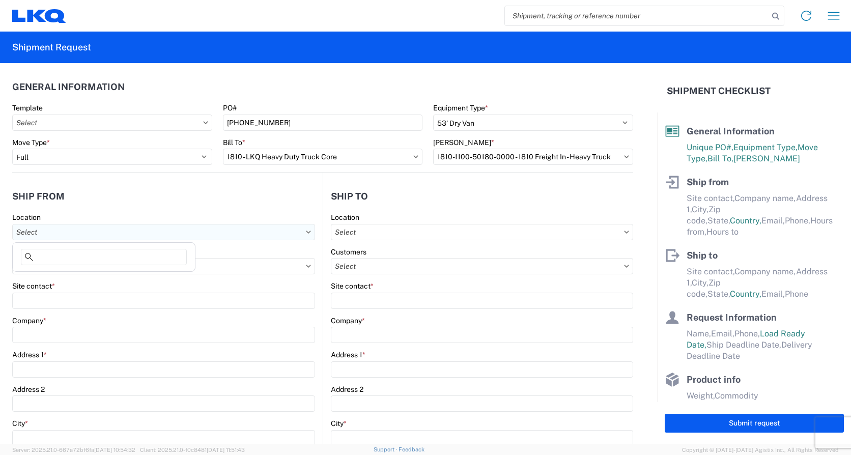
click at [41, 229] on input "text" at bounding box center [163, 232] width 303 height 16
type input "1861"
click at [61, 278] on div "1861 - LKQ Evans Heavy Truck Parts" at bounding box center [104, 277] width 178 height 16
type input "1861 - LKQ Evans Heavy Truck Parts"
type input "LKQ Corporation"
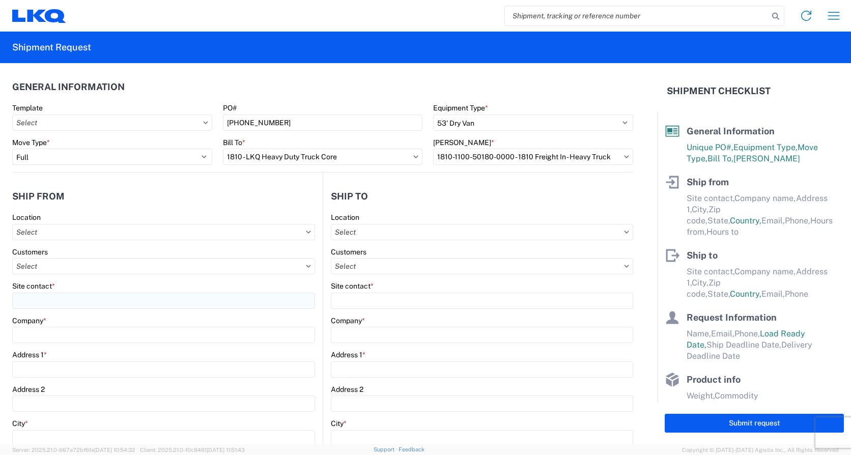
type input "1510 Highway 29 North"
type input "Athens"
type input "30601"
select select "GA"
select select "US"
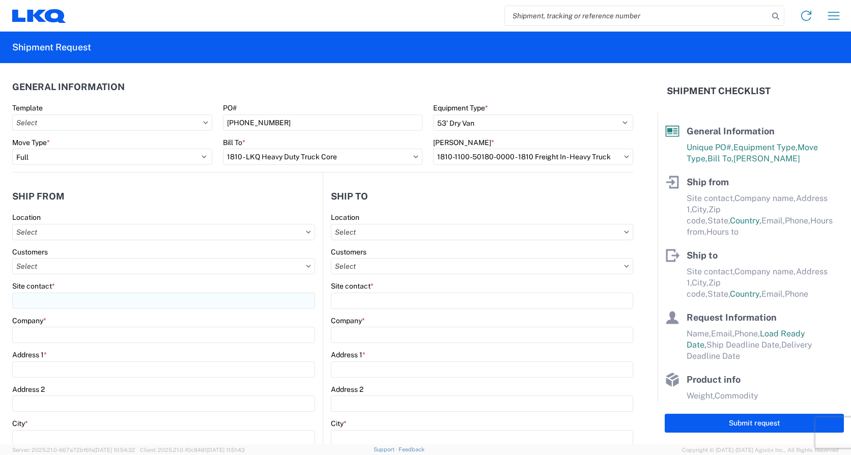
type input "706-548-8888 EXT.227"
type input "07:00"
type input "17:00"
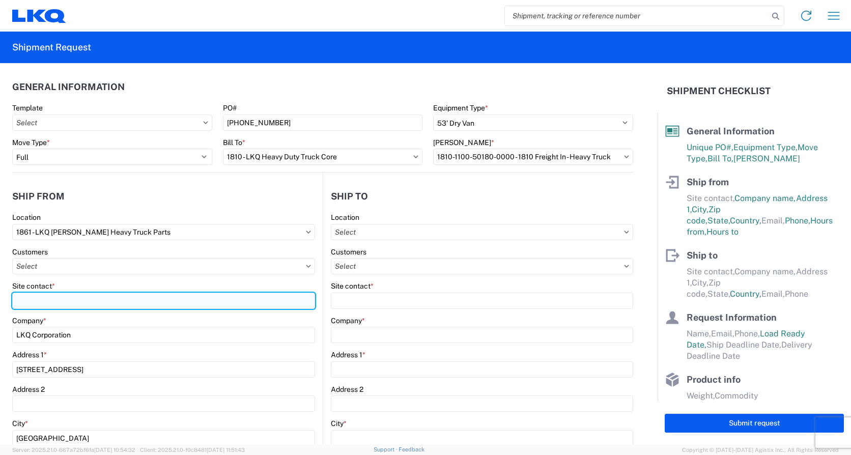
click at [43, 301] on input "Site contact *" at bounding box center [163, 301] width 303 height 16
click at [82, 307] on input "jASON dUGGER" at bounding box center [163, 301] width 303 height 16
drag, startPoint x: 81, startPoint y: 307, endPoint x: 63, endPoint y: 301, distance: 19.0
click at [63, 302] on input "jASON dUGGER" at bounding box center [163, 301] width 303 height 16
type input "j"
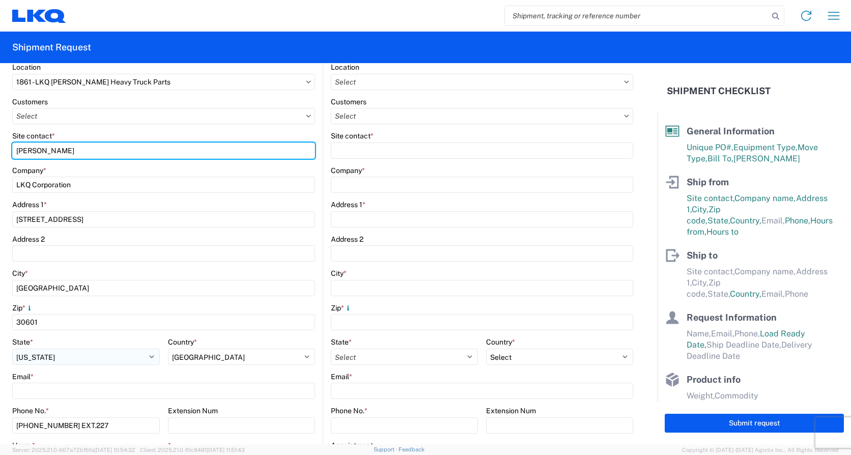
scroll to position [153, 0]
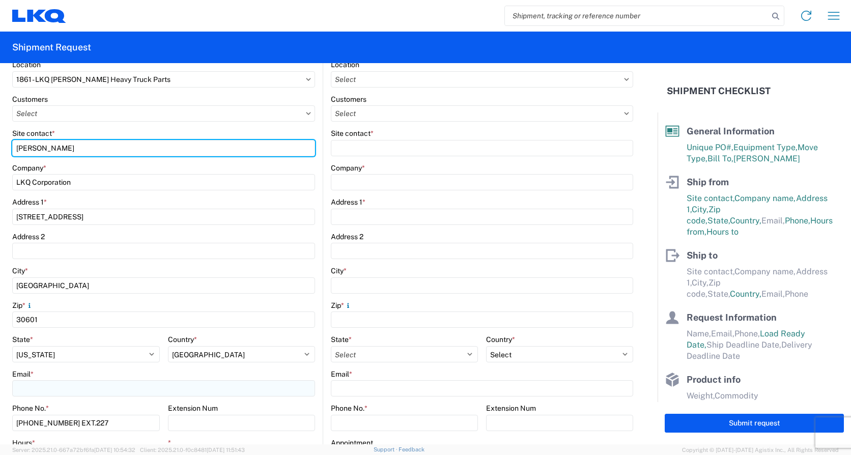
type input "Jason Dugger"
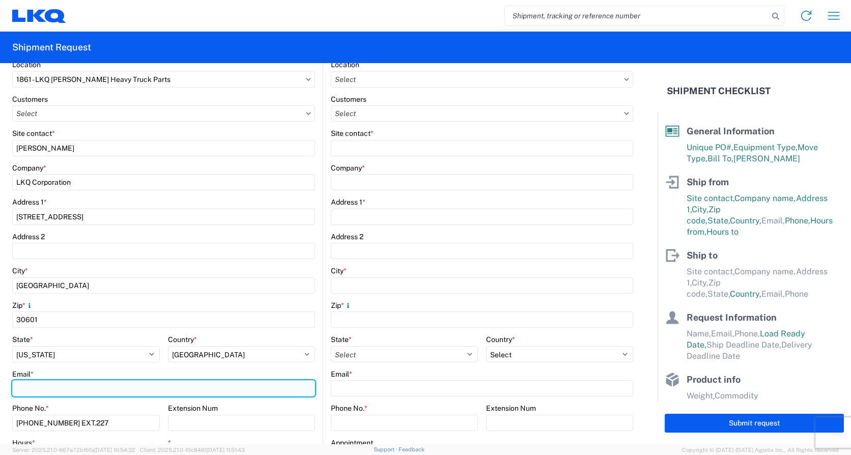
click at [22, 386] on input "Email *" at bounding box center [163, 388] width 303 height 16
type input "jmdugger@LKQCORP.com"
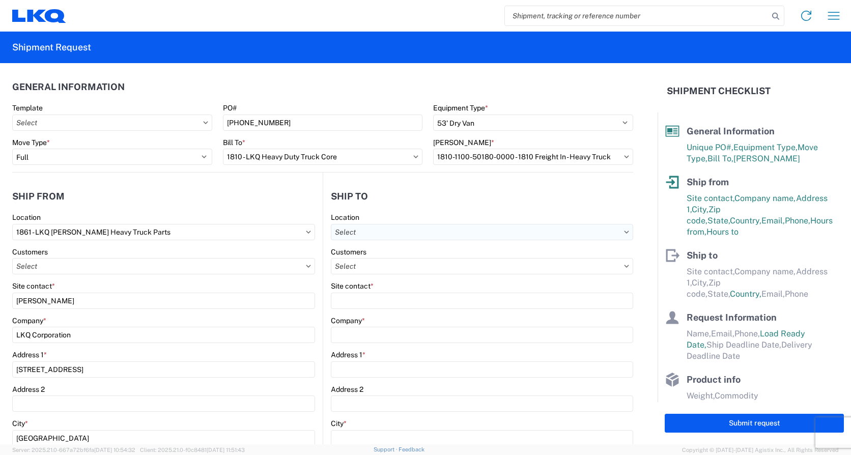
click at [351, 231] on input "text" at bounding box center [482, 232] width 302 height 16
type input "1810"
click at [404, 280] on div "1810 - LKQ Heavy Duty Truck Core" at bounding box center [419, 277] width 178 height 16
type input "1810 - LKQ Heavy Duty Truck Core"
type input "LKQ Corporation"
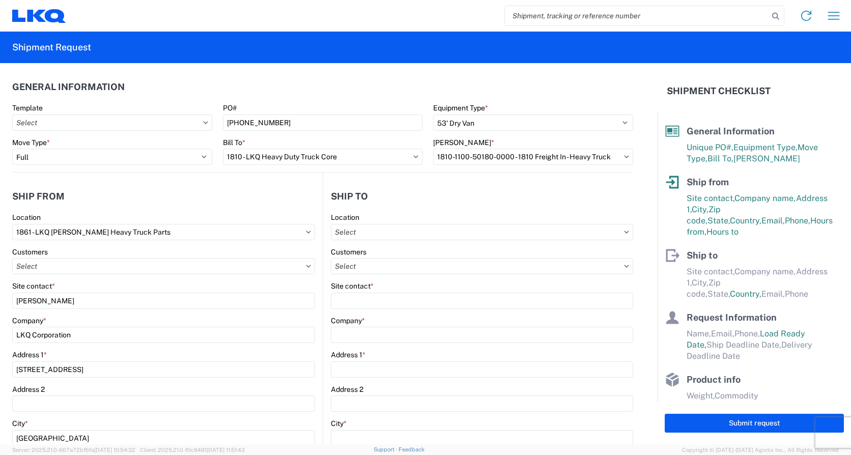
type input "[STREET_ADDRESS]"
type input "Lansing"
type input "60438"
select select "US"
type input "07:30"
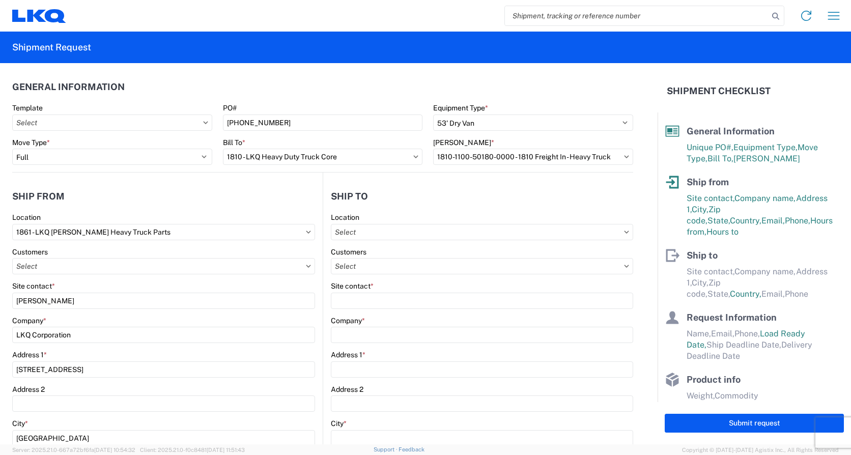
type input "17:00"
select select
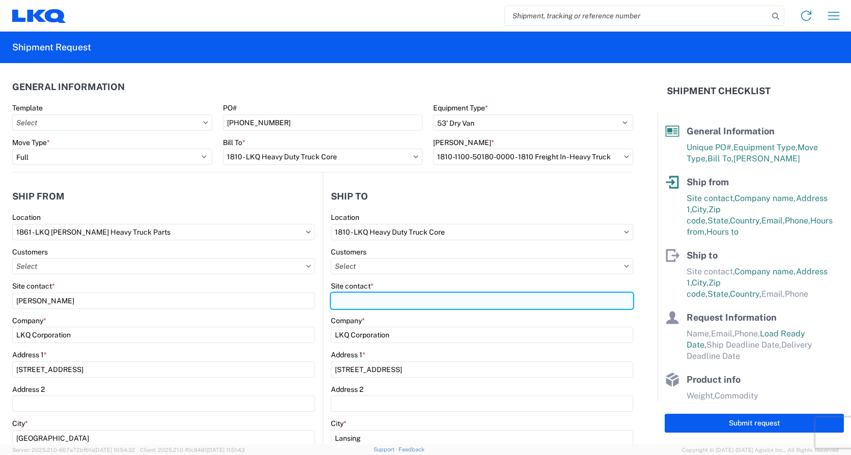
click at [340, 302] on input "Site contact *" at bounding box center [482, 301] width 302 height 16
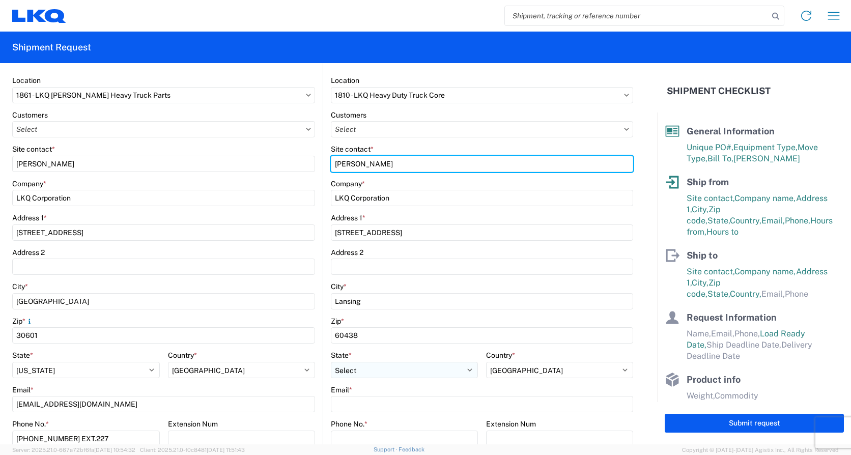
scroll to position [153, 0]
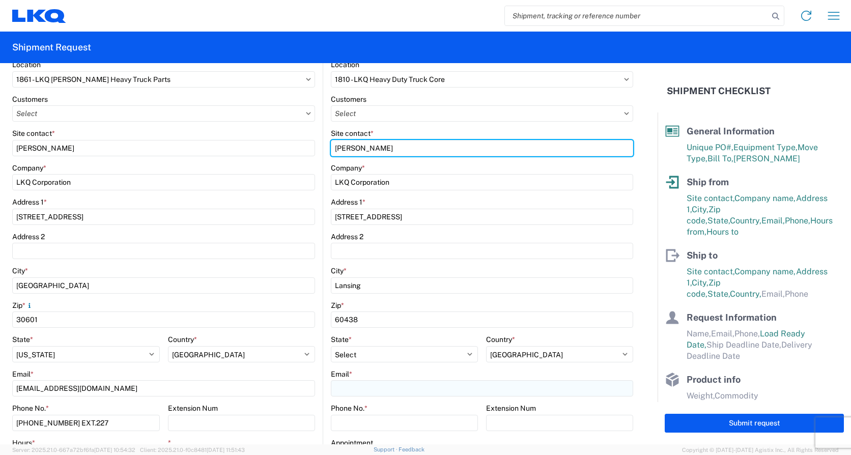
type input "[PERSON_NAME]"
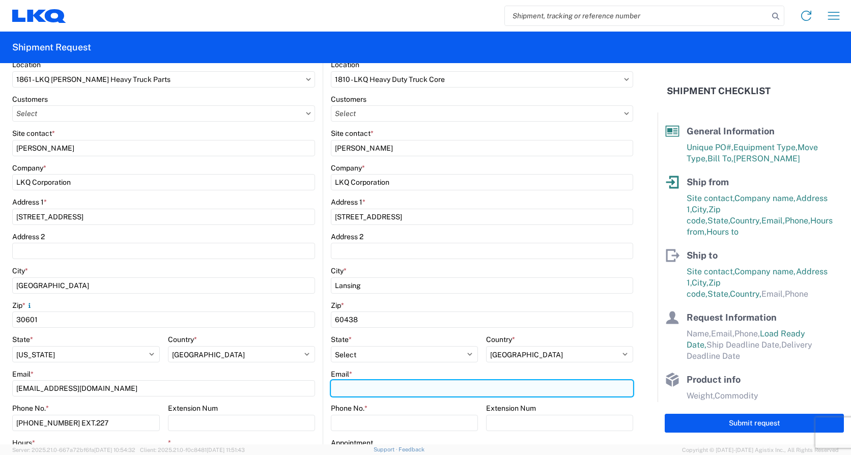
click at [342, 390] on input "Email *" at bounding box center [482, 388] width 302 height 16
type input "[EMAIL_ADDRESS][DOMAIN_NAME]"
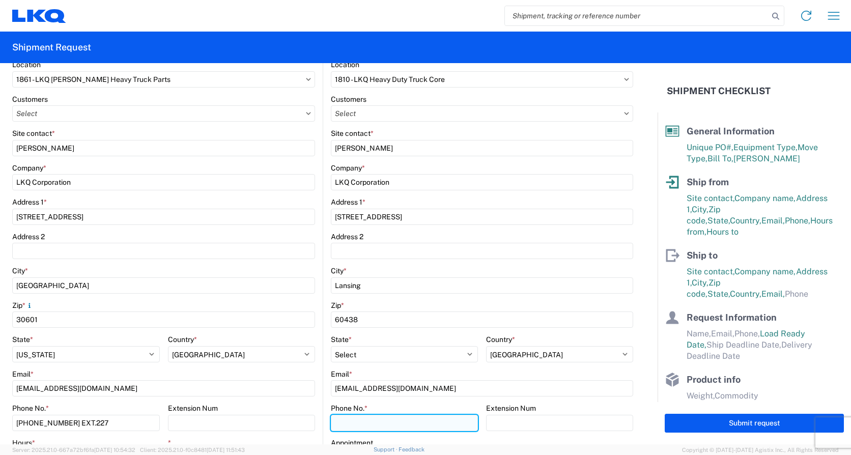
click at [342, 422] on input "Phone No. *" at bounding box center [404, 423] width 147 height 16
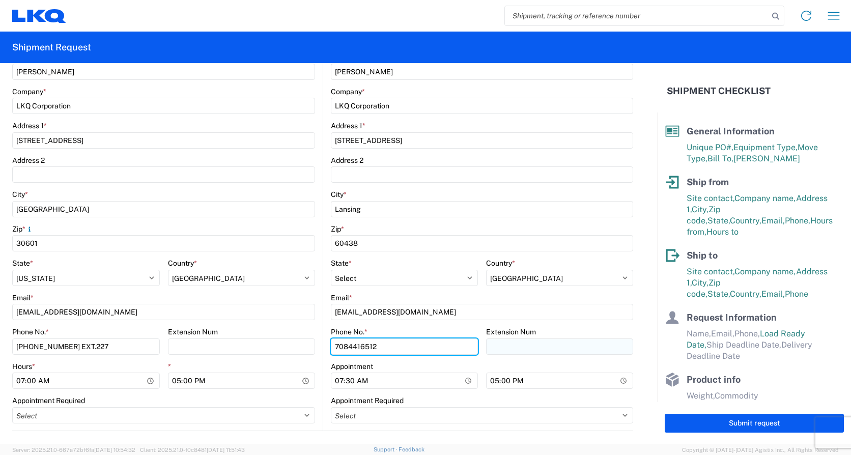
scroll to position [306, 0]
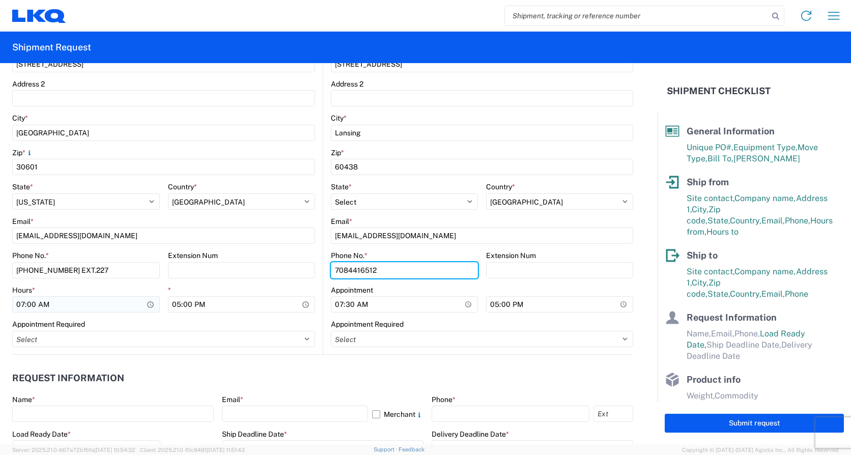
type input "7084416512"
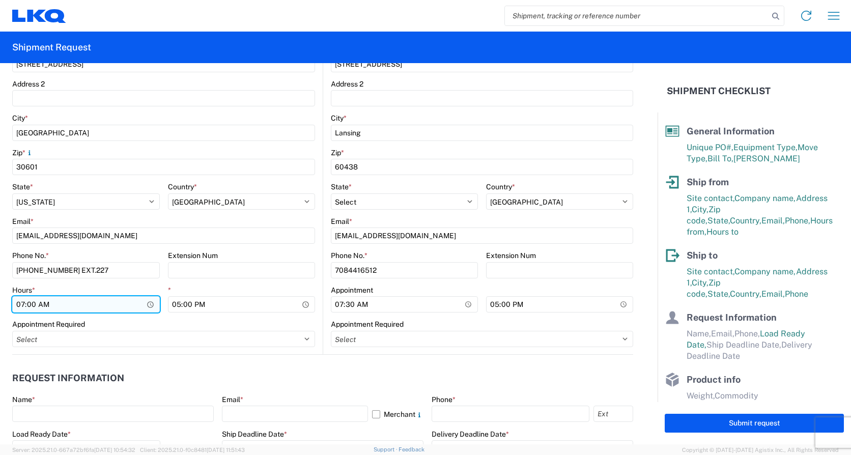
click at [22, 305] on input "07:00" at bounding box center [86, 304] width 148 height 16
type input "08:00"
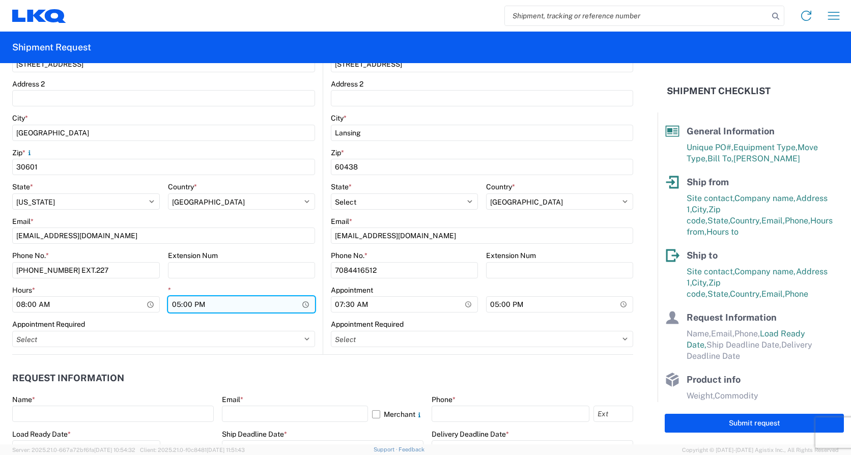
click at [175, 306] on input "17:00" at bounding box center [242, 304] width 148 height 16
type input "15:00"
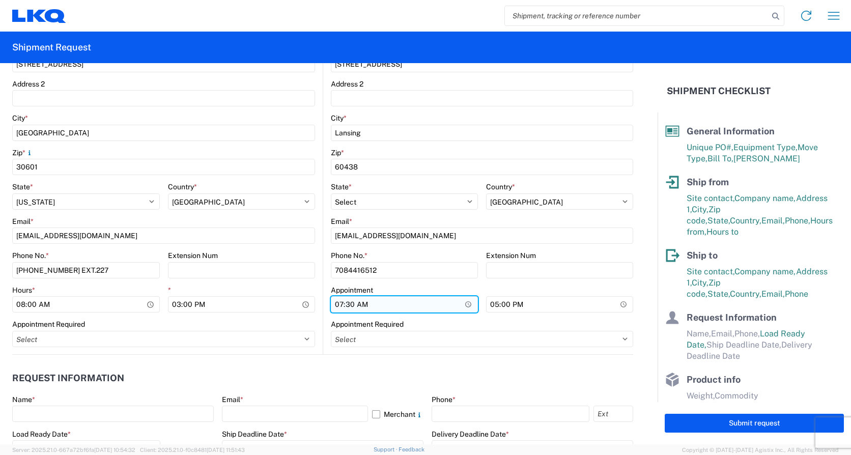
click at [336, 308] on input "07:30" at bounding box center [404, 304] width 147 height 16
type input "08:00"
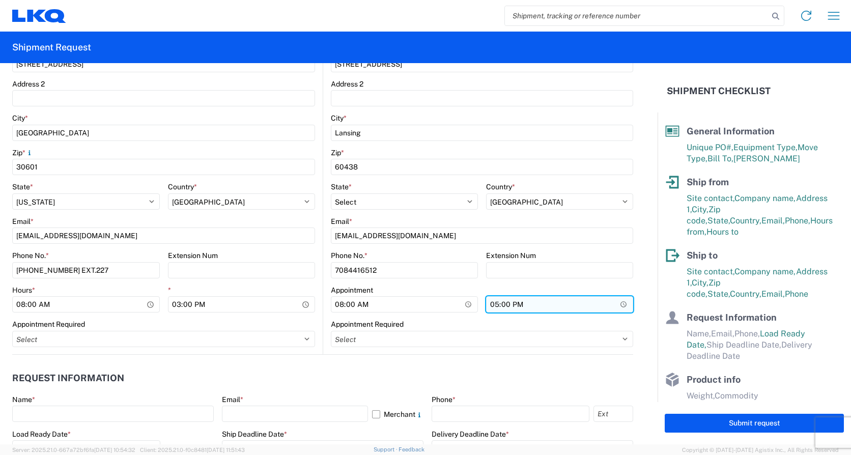
click at [491, 305] on input "17:00" at bounding box center [559, 304] width 147 height 16
type input "15:00"
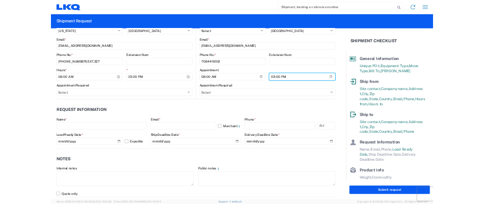
scroll to position [458, 0]
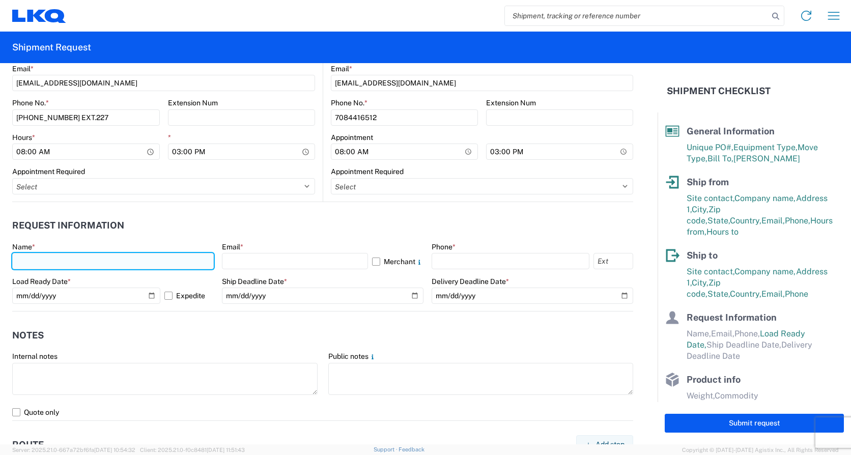
click at [33, 257] on input "text" at bounding box center [113, 261] width 202 height 16
type input "[PERSON_NAME]"
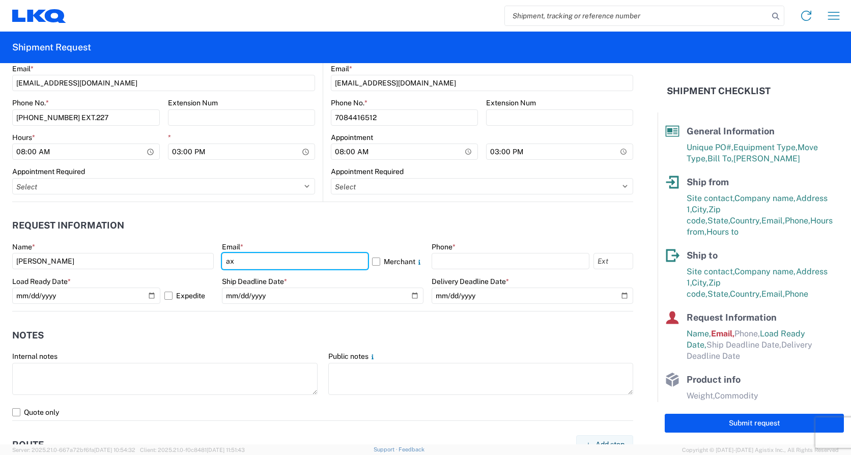
type input "[EMAIL_ADDRESS][DOMAIN_NAME]"
type input "4176303148"
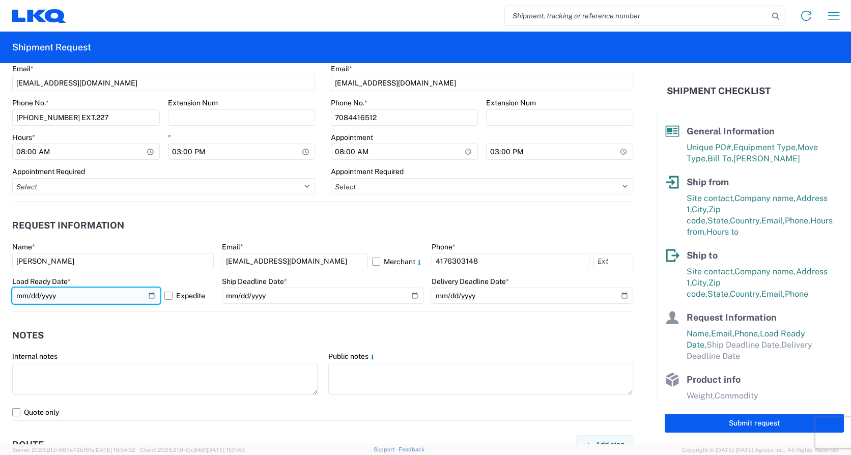
click at [151, 296] on input "[DATE]" at bounding box center [86, 296] width 148 height 16
type input "[DATE]"
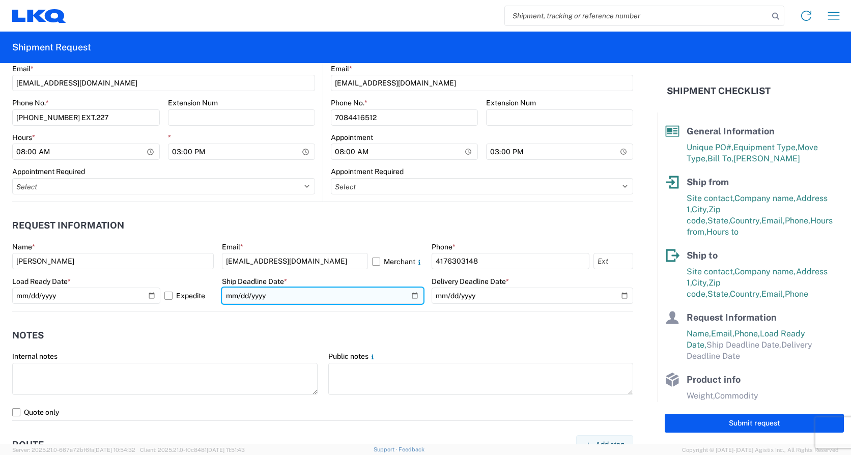
click at [410, 294] on input "date" at bounding box center [323, 296] width 202 height 16
type input "[DATE]"
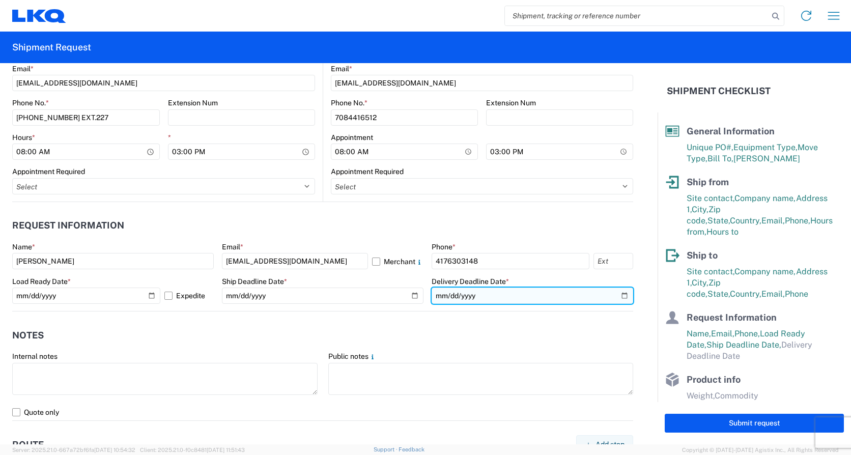
click at [617, 295] on input "date" at bounding box center [533, 296] width 202 height 16
type input "2025-10-20"
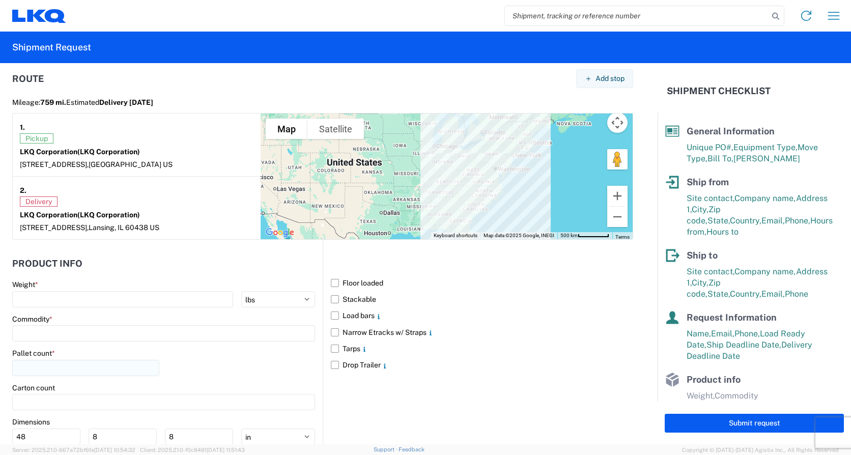
scroll to position [866, 0]
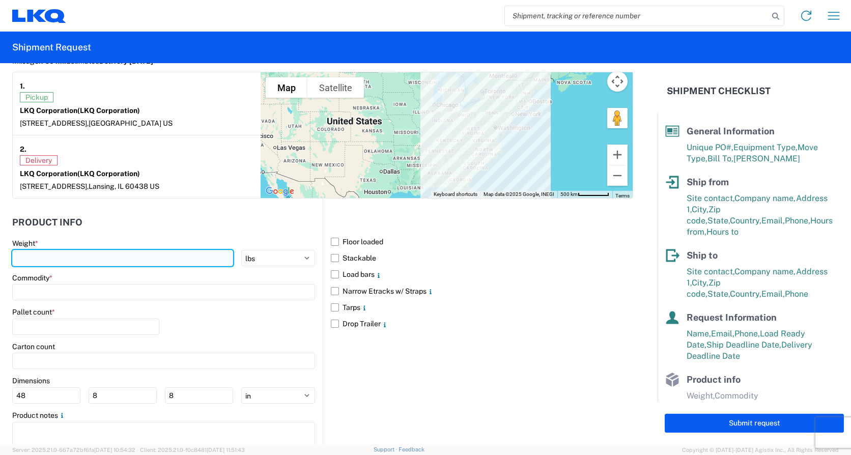
click at [36, 257] on input "number" at bounding box center [122, 258] width 221 height 16
type input "42000"
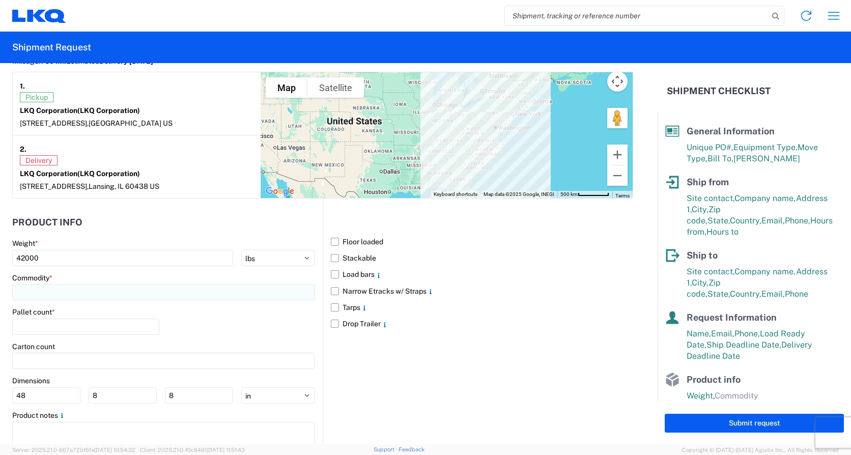
click at [40, 294] on input at bounding box center [163, 292] width 303 height 16
type input "eng"
click at [64, 338] on div "Engines, Transmissions" at bounding box center [104, 337] width 178 height 16
type input "Engines, Transmissions"
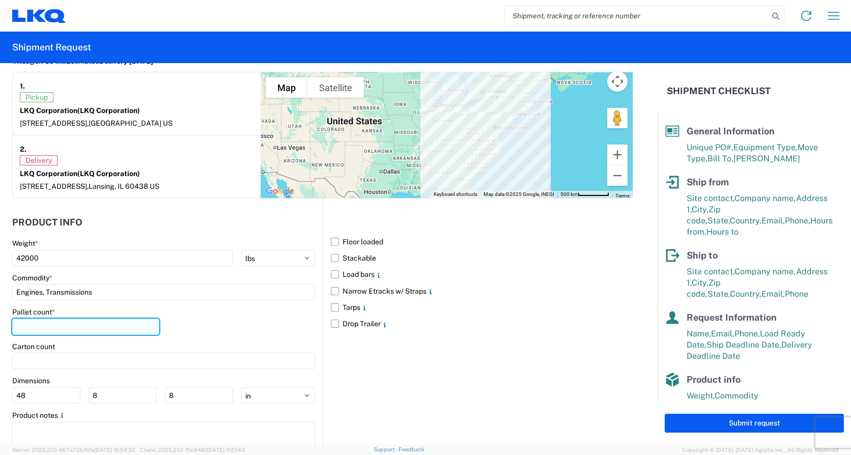
click at [24, 327] on input "number" at bounding box center [85, 327] width 147 height 16
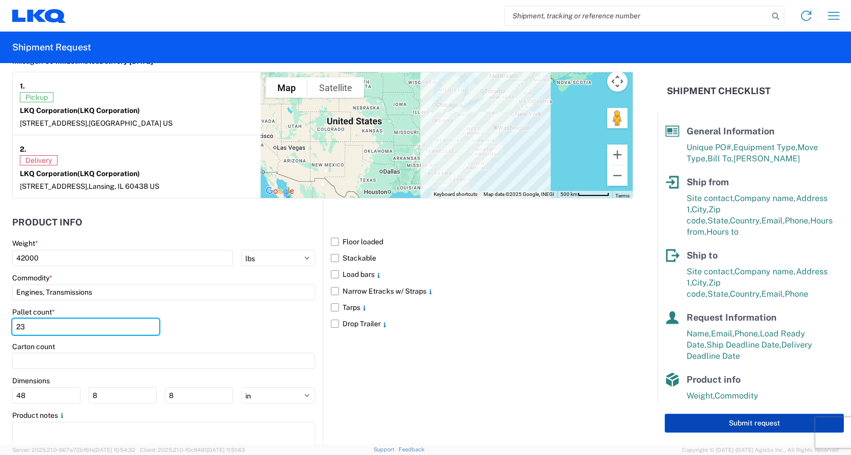
type input "23"
click at [746, 425] on button "Submit request" at bounding box center [754, 423] width 179 height 19
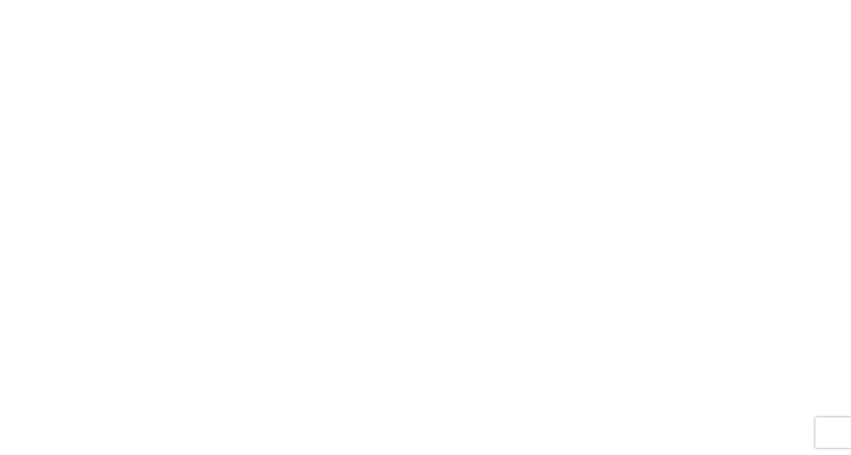
select select "FULL"
select select "LBS"
select select "IN"
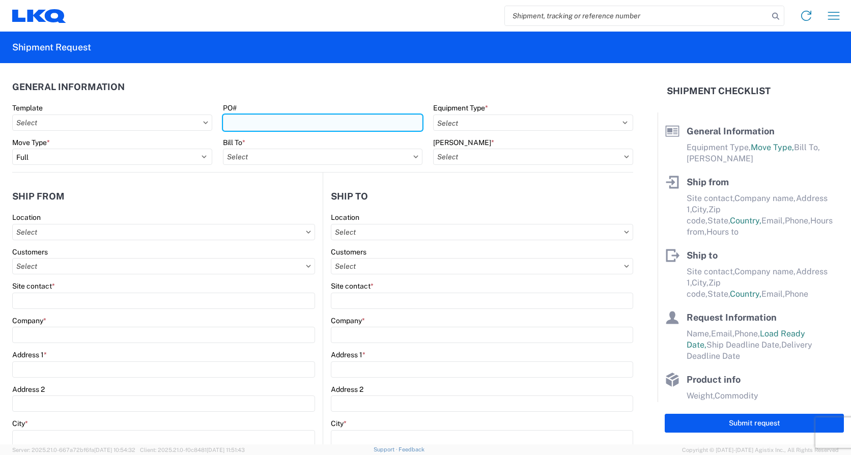
click at [243, 122] on input "PO#" at bounding box center [323, 123] width 200 height 16
type input "14-62678"
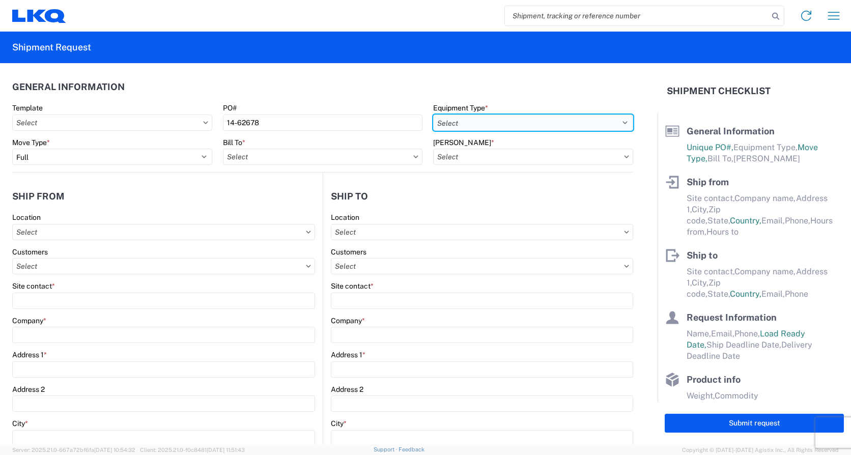
click at [617, 123] on select "Select 53’ Dry Van Flatbed Dropdeck (van) Lowboy (flatbed) Rail" at bounding box center [533, 123] width 200 height 16
select select "STDV"
click at [433, 115] on select "Select 53’ Dry Van Flatbed Dropdeck (van) Lowboy (flatbed) Rail" at bounding box center [533, 123] width 200 height 16
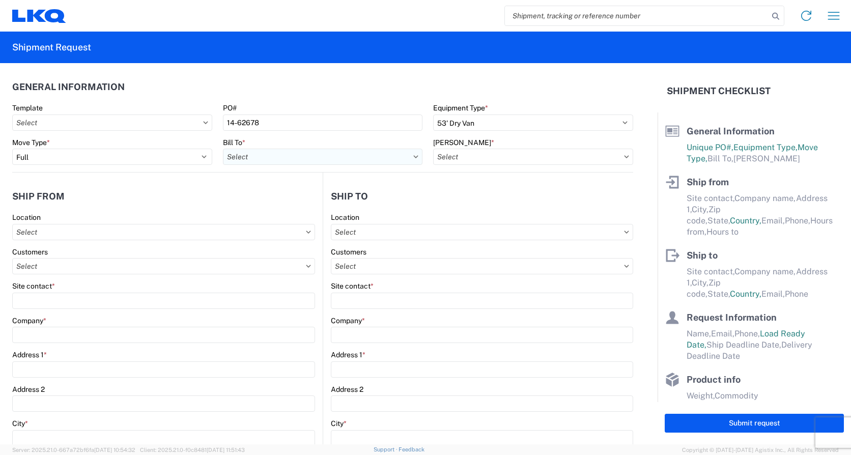
click at [376, 155] on input "text" at bounding box center [323, 157] width 200 height 16
type input "1810"
click at [270, 201] on div "1810 - LKQ Heavy Duty Truck Core" at bounding box center [312, 202] width 178 height 16
type input "1810 - LKQ Heavy Duty Truck Core"
click at [452, 155] on input "text" at bounding box center [533, 157] width 200 height 16
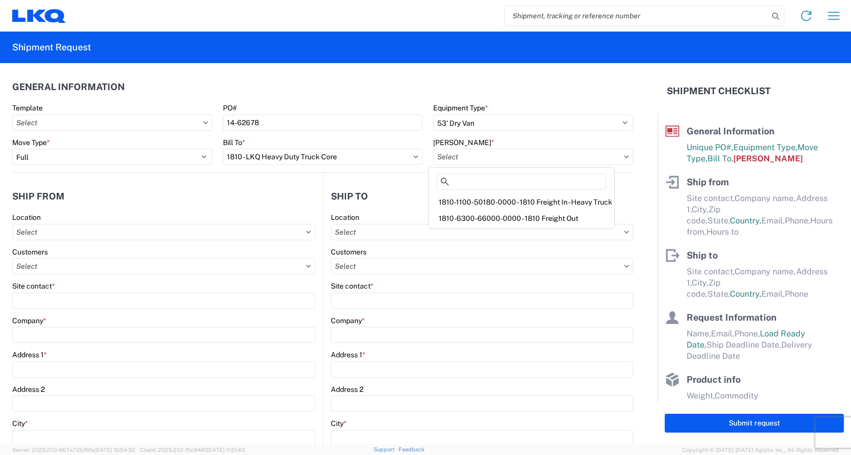
drag, startPoint x: 493, startPoint y: 204, endPoint x: 337, endPoint y: 193, distance: 156.7
click at [492, 203] on div "1810-1100-50180-0000 - 1810 Freight In - Heavy Truck" at bounding box center [522, 202] width 182 height 16
type input "1810-1100-50180-0000 - 1810 Freight In - Heavy Truck"
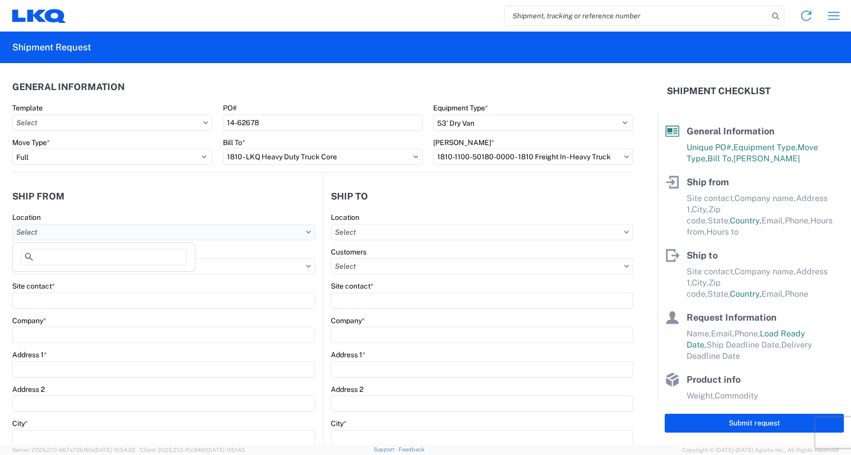
click at [65, 232] on input "text" at bounding box center [163, 232] width 303 height 16
type input "1824"
click at [86, 278] on div "1824 - LKQ Wholesale Truck Parts" at bounding box center [104, 277] width 178 height 16
type input "1824 - LKQ Wholesale Truck Parts"
type input "LKQ Corporation"
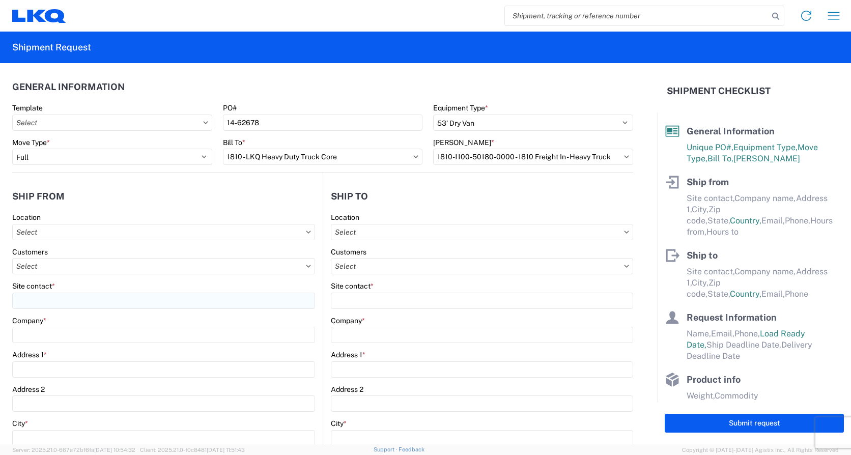
type input "[STREET_ADDRESS]"
type input "[GEOGRAPHIC_DATA]"
type input "97218"
select select "OR"
select select "US"
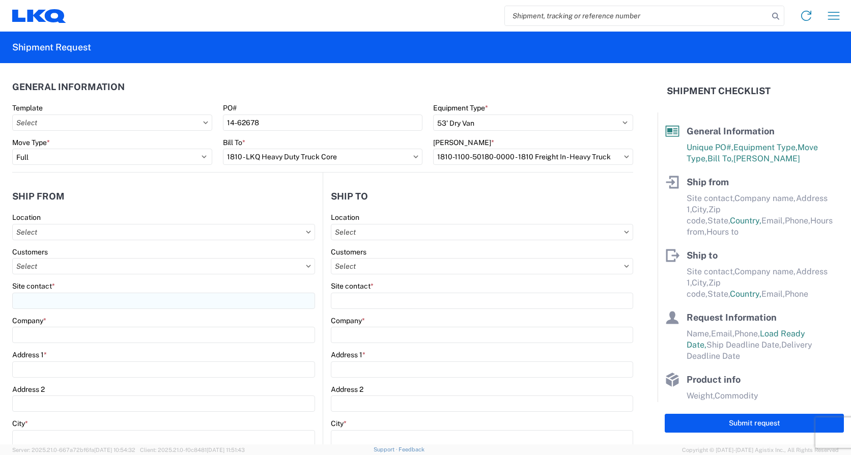
type input "08:00"
type input "16:30"
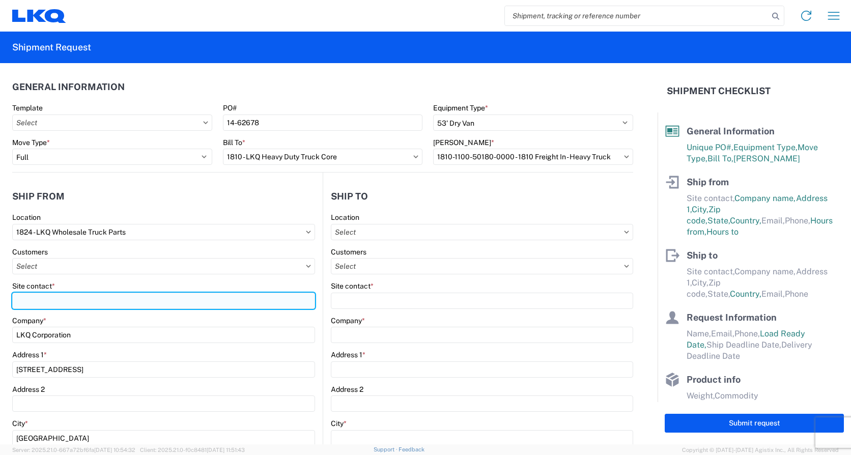
click at [37, 298] on input "Site contact *" at bounding box center [163, 301] width 303 height 16
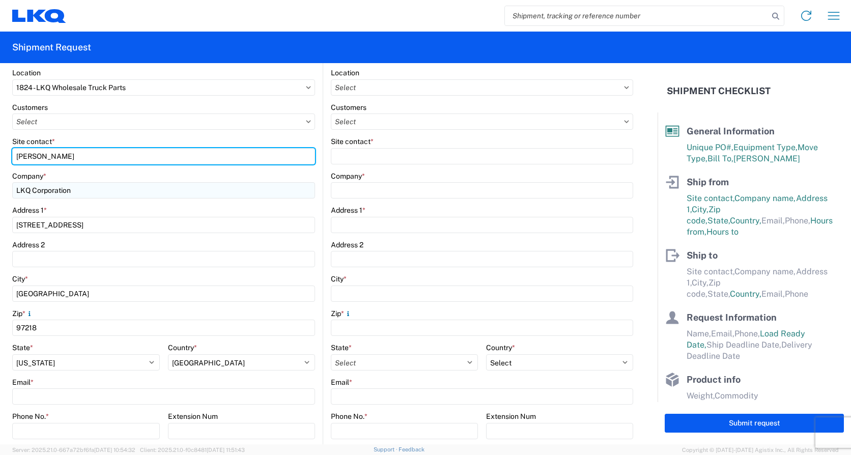
scroll to position [153, 0]
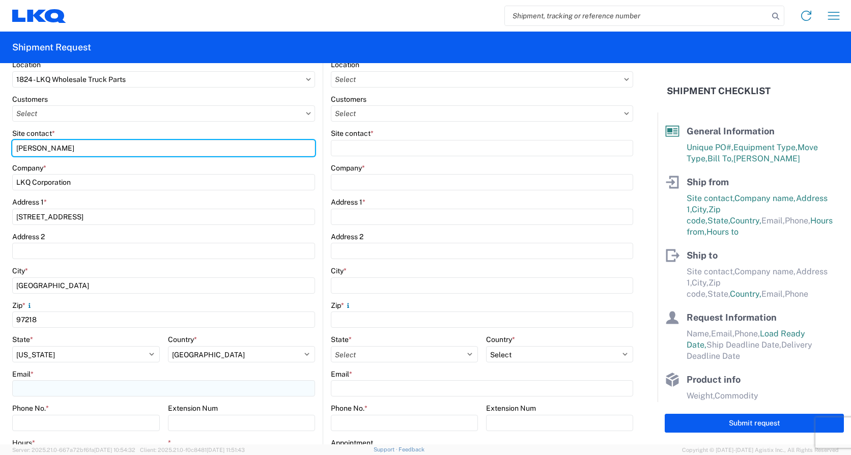
type input "[PERSON_NAME]"
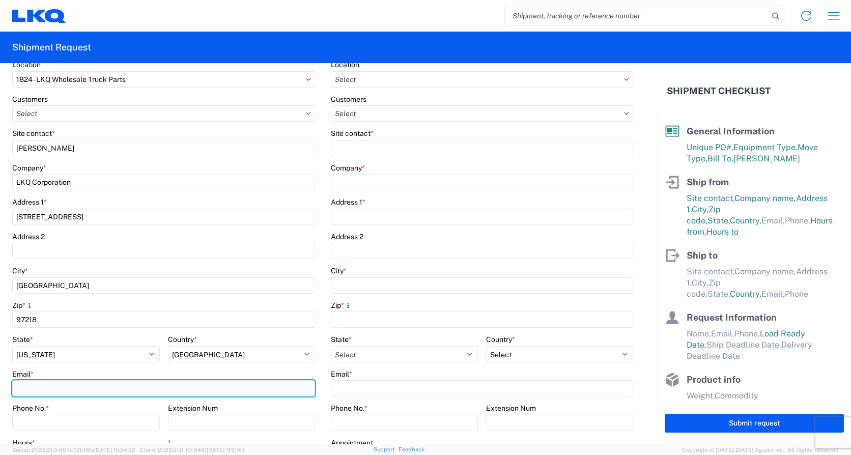
click at [29, 385] on input "Email *" at bounding box center [163, 388] width 303 height 16
type input "[EMAIL_ADDRESS][DOMAIN_NAME]"
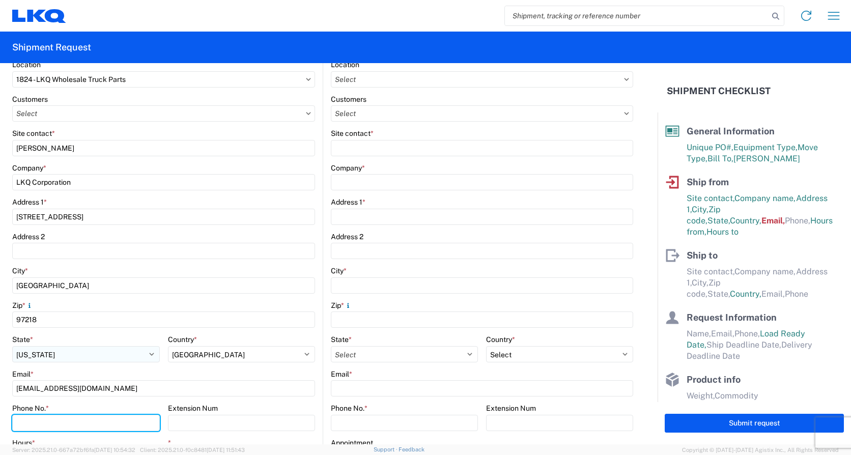
type input "5039266729"
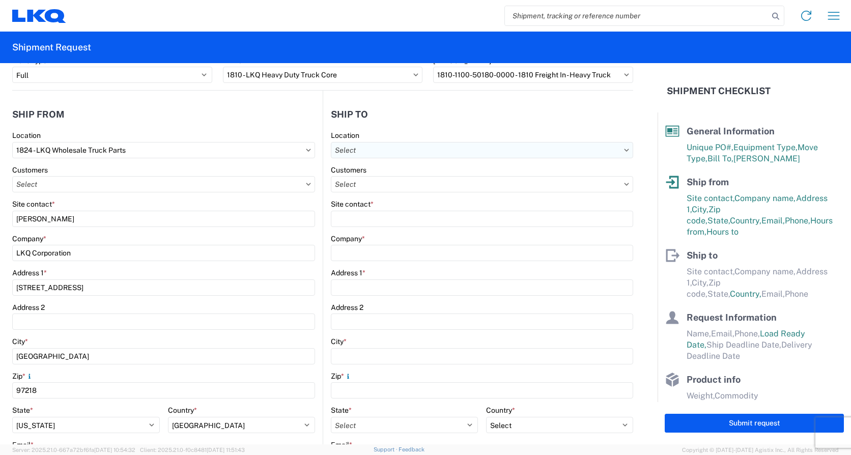
scroll to position [0, 0]
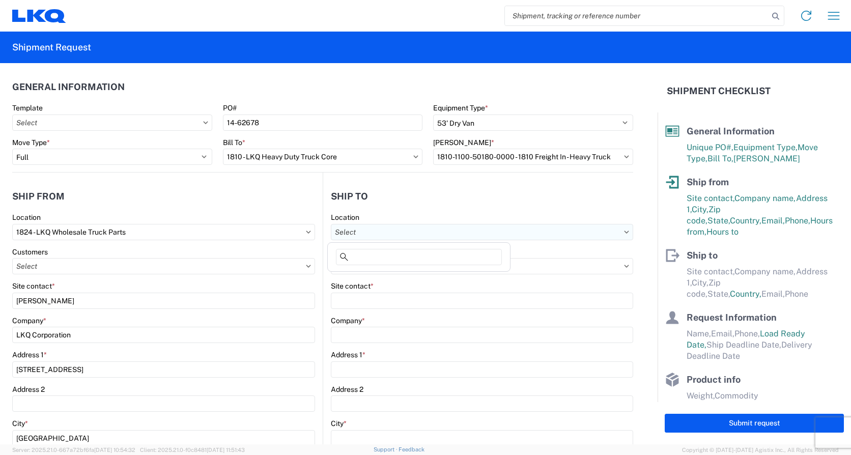
click at [359, 232] on input "text" at bounding box center [482, 232] width 302 height 16
type input "1810"
click at [374, 279] on div "1810 - LKQ Heavy Duty Truck Core" at bounding box center [419, 277] width 178 height 16
type input "1810 - LKQ Heavy Duty Truck Core"
type input "LKQ Corporation"
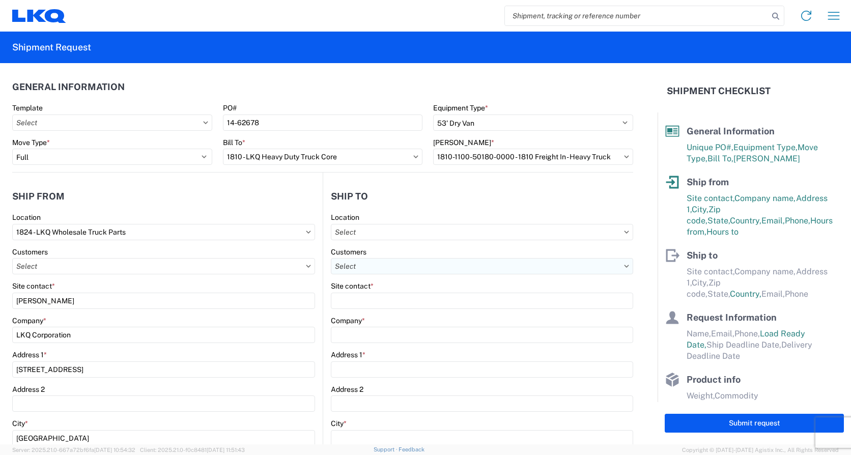
type input "[STREET_ADDRESS]"
type input "Lansing"
type input "60438"
select select "US"
type input "07:30"
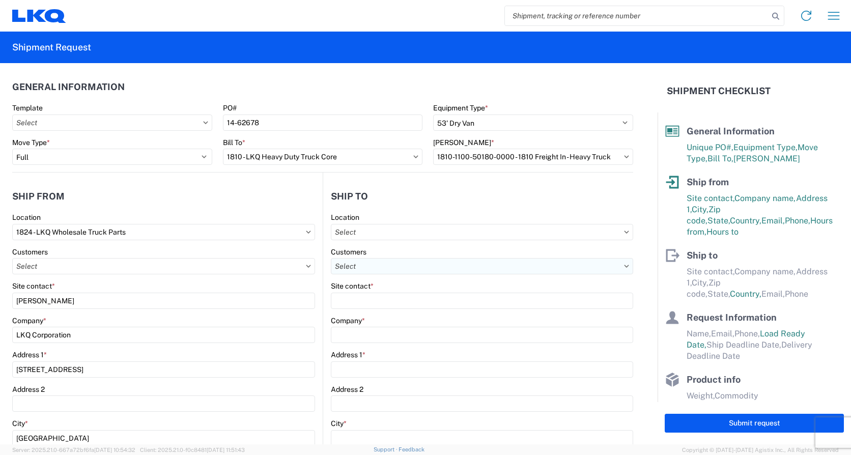
type input "17:00"
select select "IL"
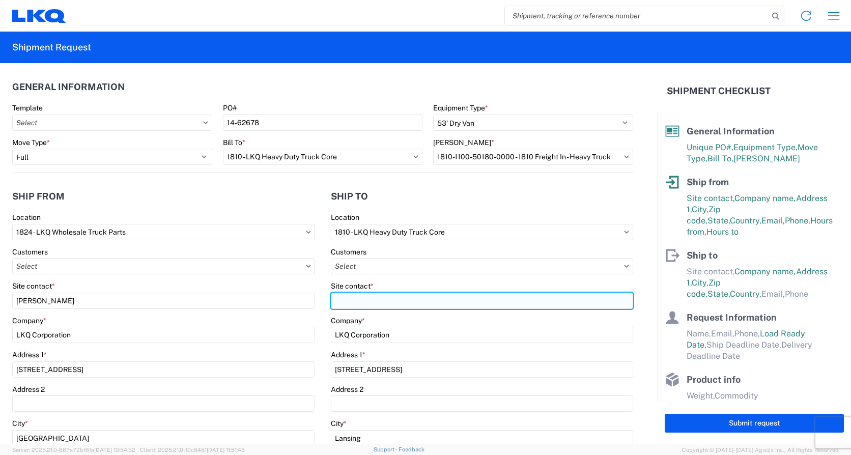
click at [346, 299] on input "Site contact *" at bounding box center [482, 301] width 302 height 16
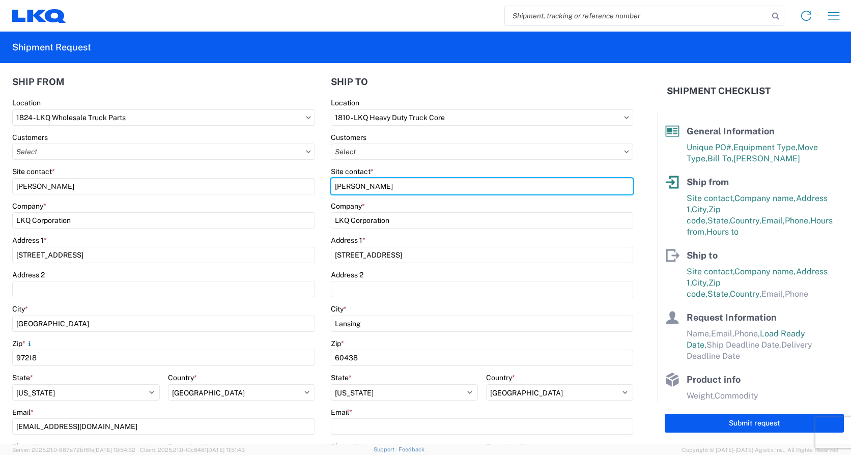
scroll to position [153, 0]
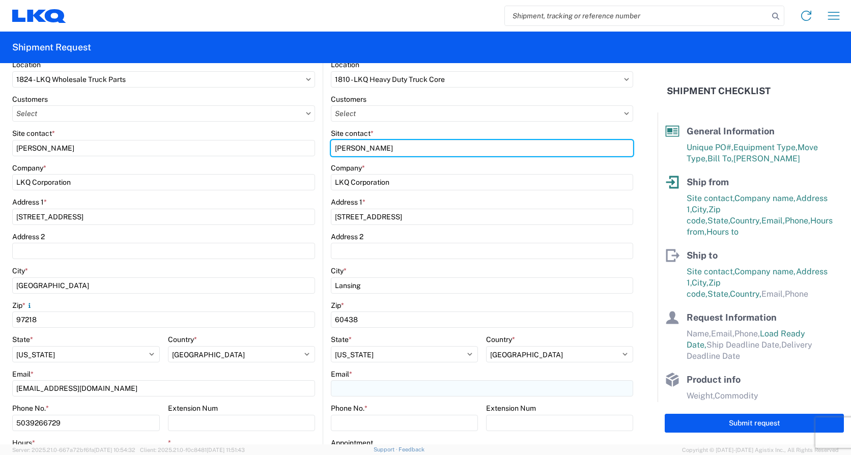
type input "[PERSON_NAME]"
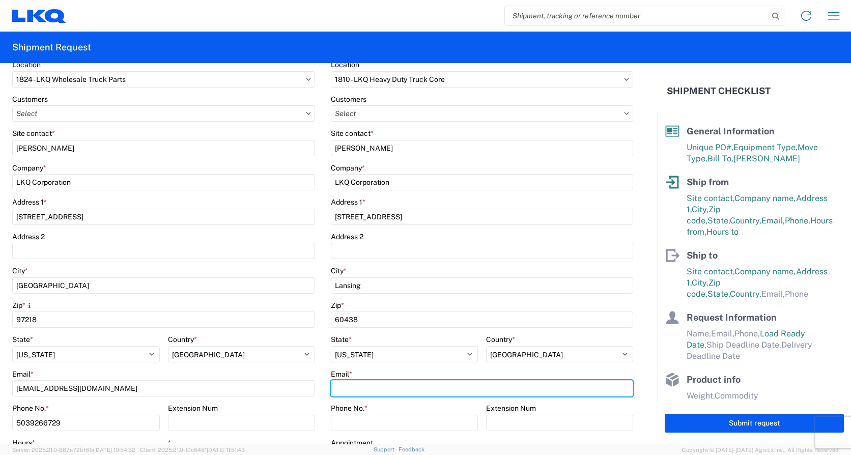
drag, startPoint x: 338, startPoint y: 389, endPoint x: 317, endPoint y: 366, distance: 30.6
click at [338, 389] on input "Email *" at bounding box center [482, 388] width 302 height 16
type input "[EMAIL_ADDRESS][DOMAIN_NAME]"
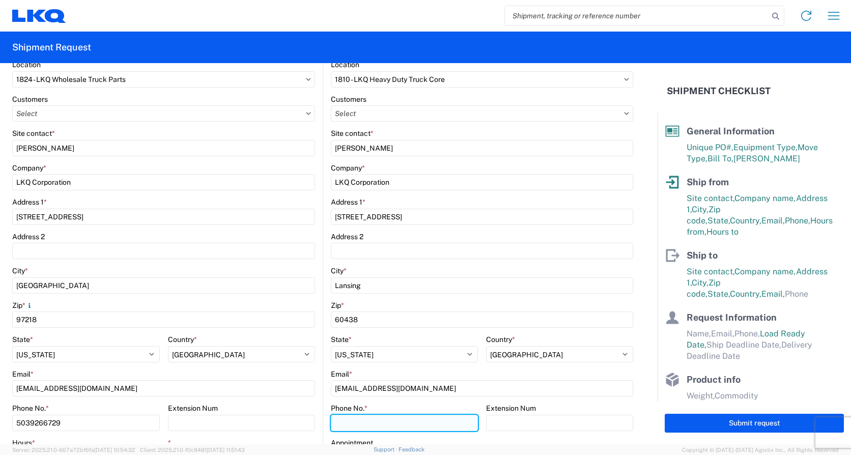
click at [338, 424] on input "Phone No. *" at bounding box center [404, 423] width 147 height 16
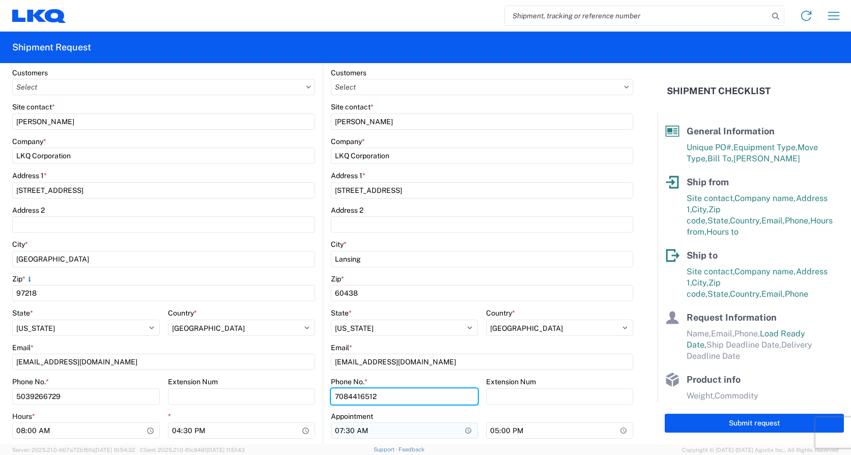
scroll to position [204, 0]
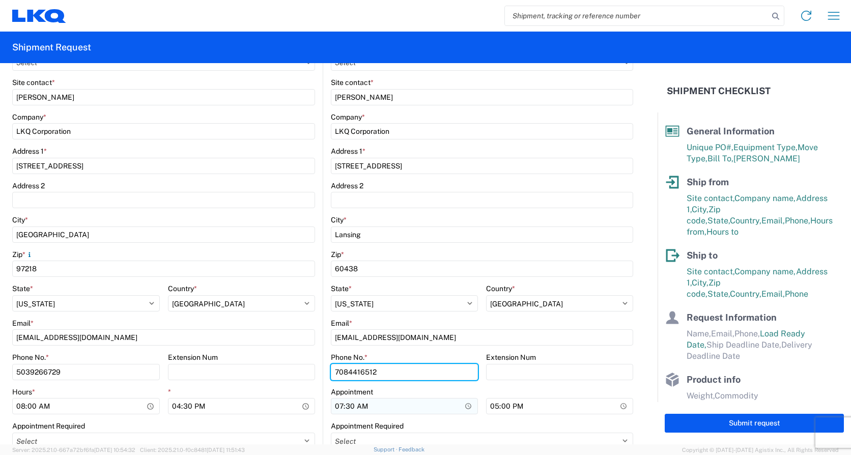
type input "7084416512"
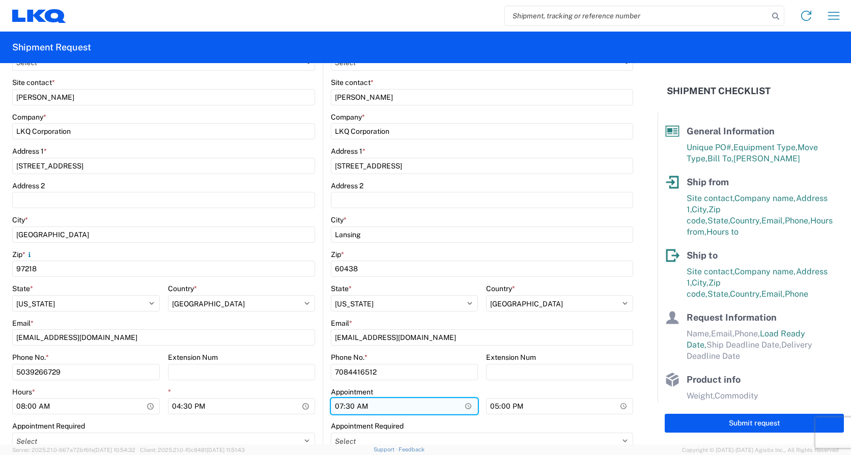
click at [334, 406] on input "07:30" at bounding box center [404, 406] width 147 height 16
type input "08:00"
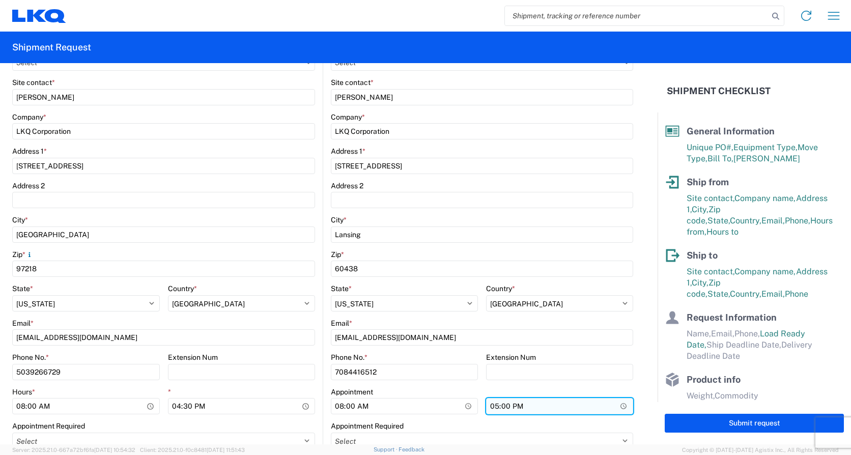
click at [488, 403] on input "17:00" at bounding box center [559, 406] width 147 height 16
type input "15:00"
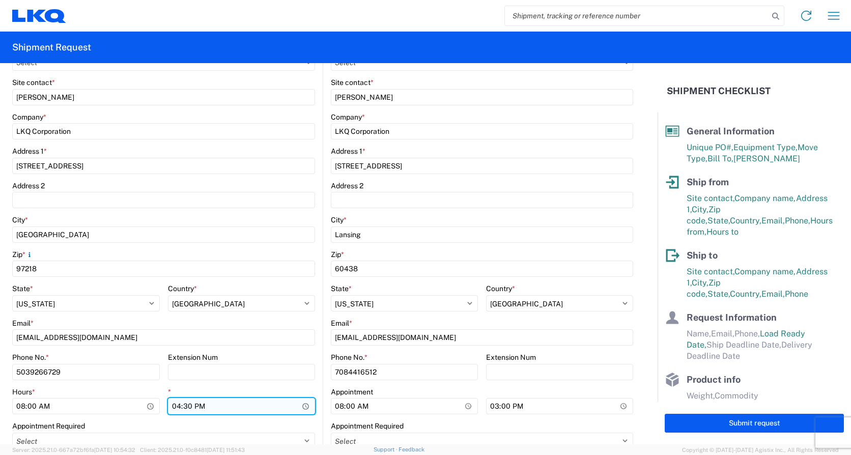
click at [171, 406] on input "16:30" at bounding box center [242, 406] width 148 height 16
click at [184, 408] on input "15:20" at bounding box center [242, 406] width 148 height 16
type input "15:00"
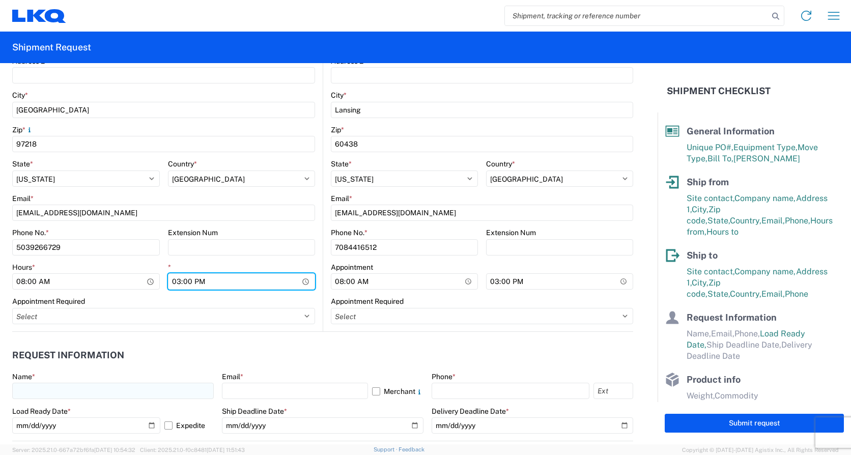
scroll to position [356, 0]
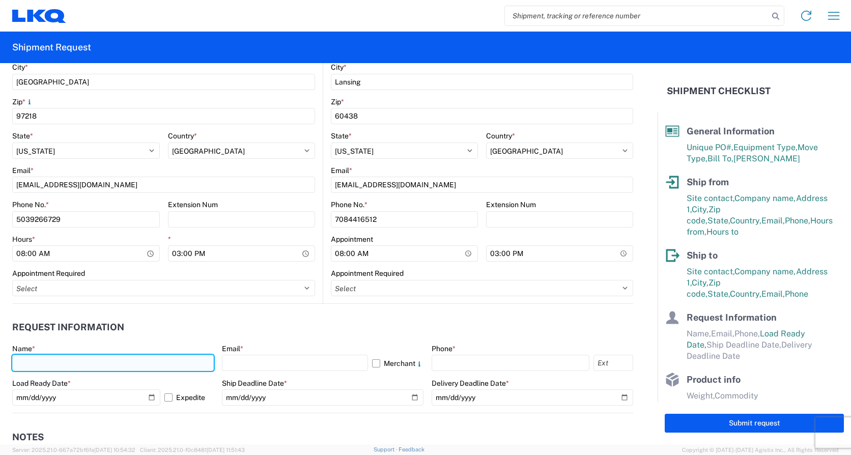
click at [36, 361] on input "text" at bounding box center [113, 363] width 202 height 16
type input "[PERSON_NAME]"
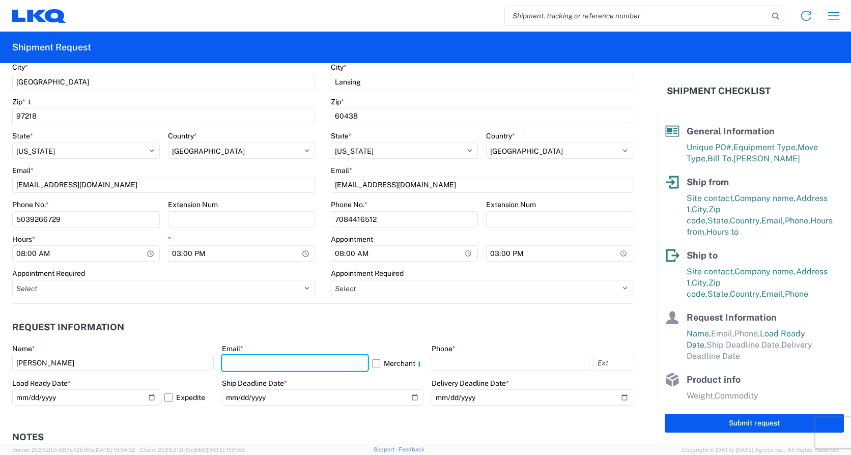
click at [244, 360] on input "text" at bounding box center [295, 363] width 146 height 16
type input "[EMAIL_ADDRESS][DOMAIN_NAME]"
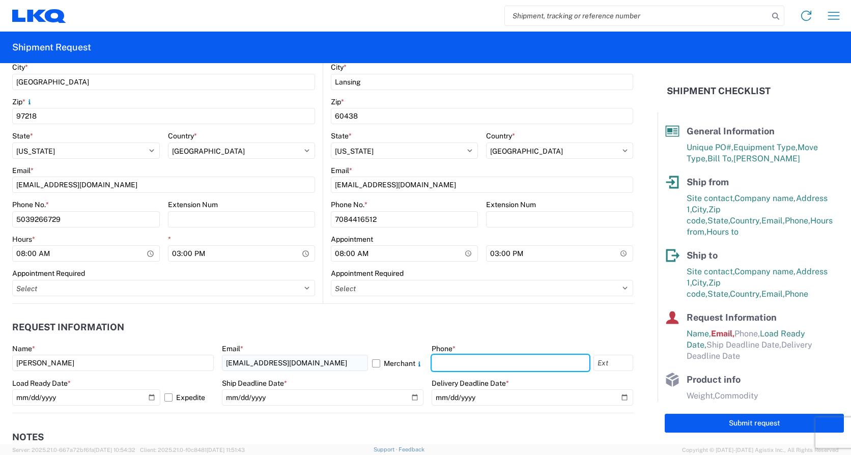
type input "4176303148"
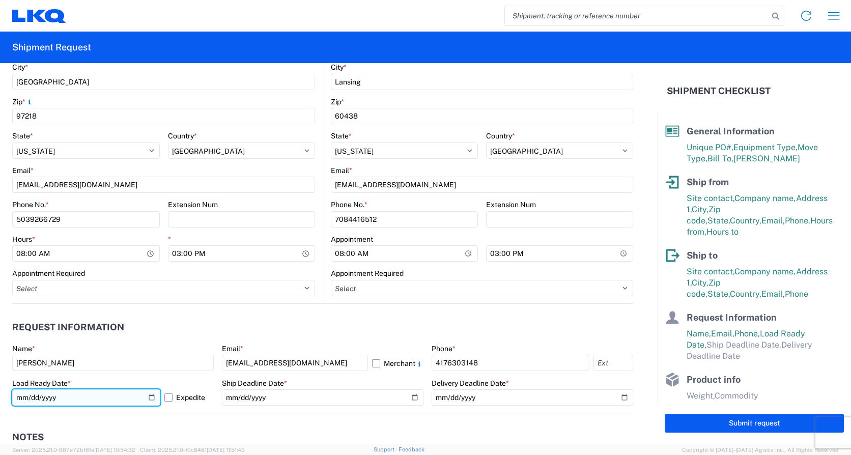
click at [48, 397] on input "[DATE]" at bounding box center [86, 398] width 148 height 16
click at [150, 398] on input "[DATE]" at bounding box center [86, 398] width 148 height 16
type input "[DATE]"
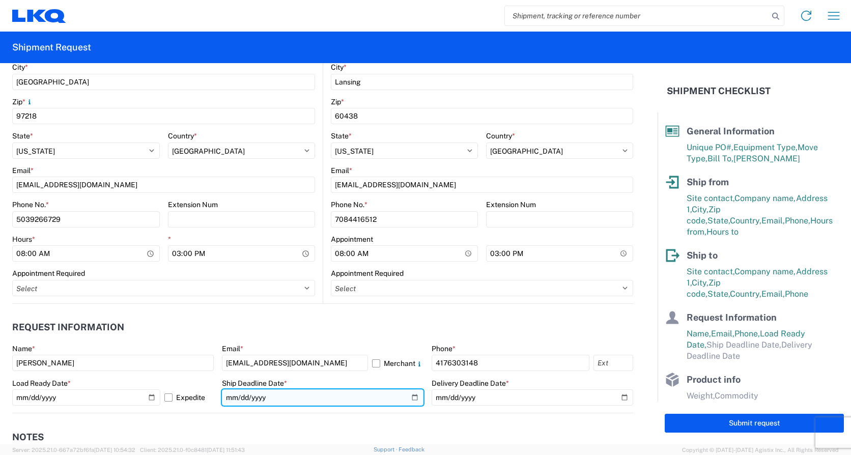
click at [410, 398] on input "date" at bounding box center [323, 398] width 202 height 16
type input "[DATE]"
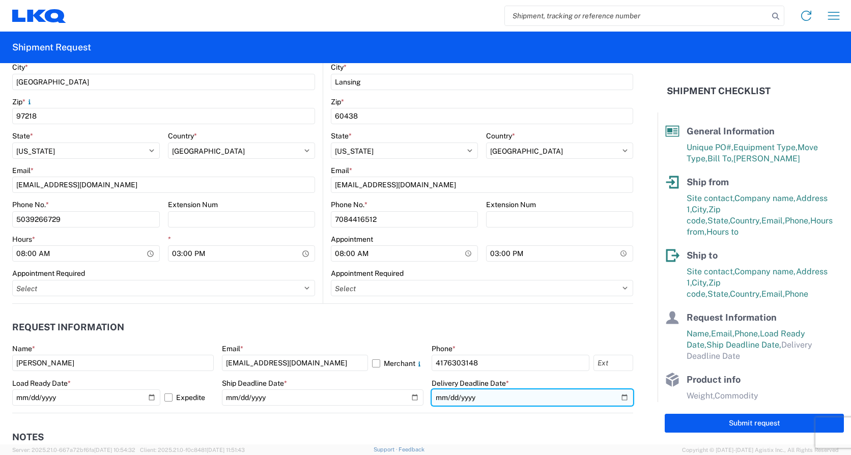
click at [620, 399] on input "date" at bounding box center [533, 398] width 202 height 16
type input "[DATE]"
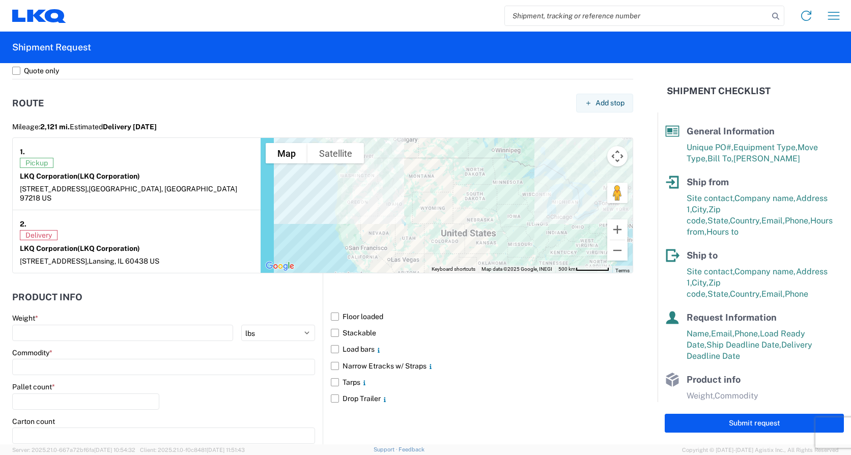
scroll to position [815, 0]
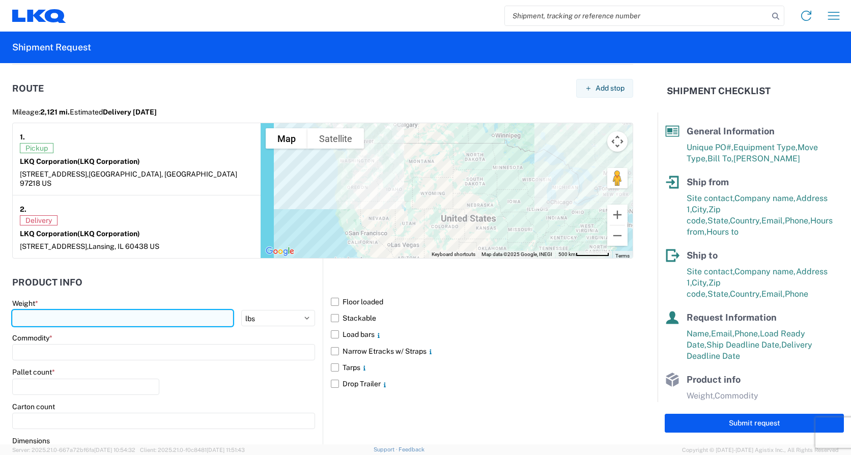
click at [47, 310] on input "number" at bounding box center [122, 318] width 221 height 16
type input "41605"
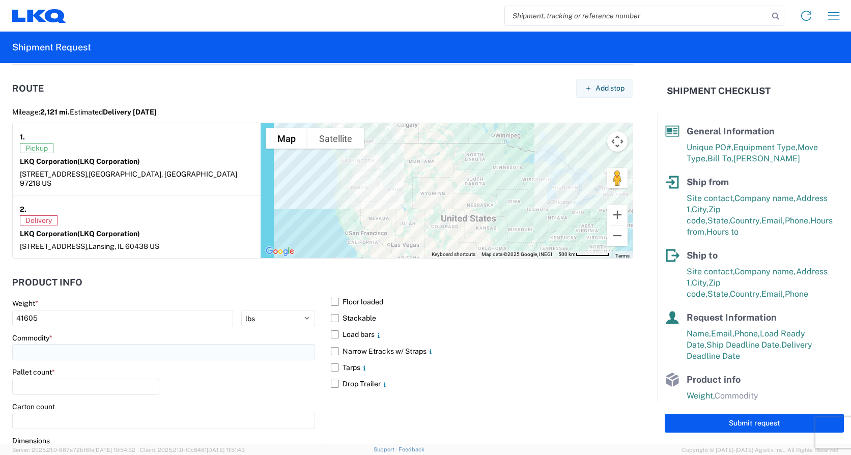
click at [62, 347] on input at bounding box center [163, 352] width 303 height 16
type input "en"
click at [82, 392] on div "Engines, Transmissions" at bounding box center [104, 388] width 178 height 16
type input "Engines, Transmissions"
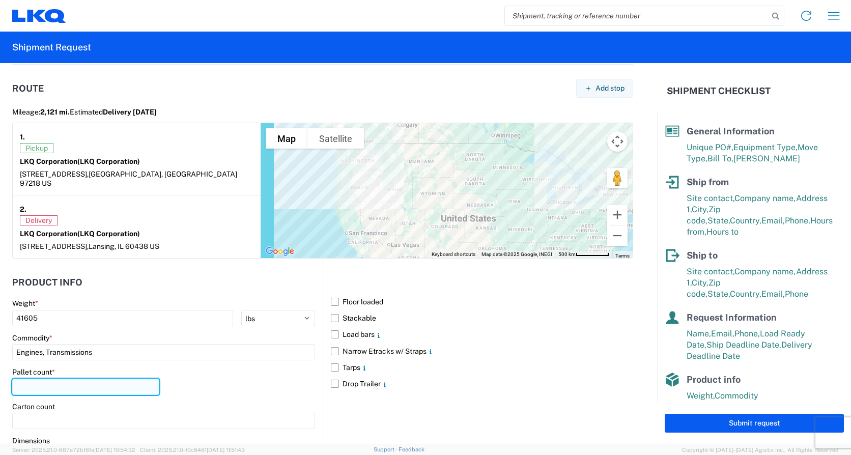
click at [30, 379] on input "number" at bounding box center [85, 387] width 147 height 16
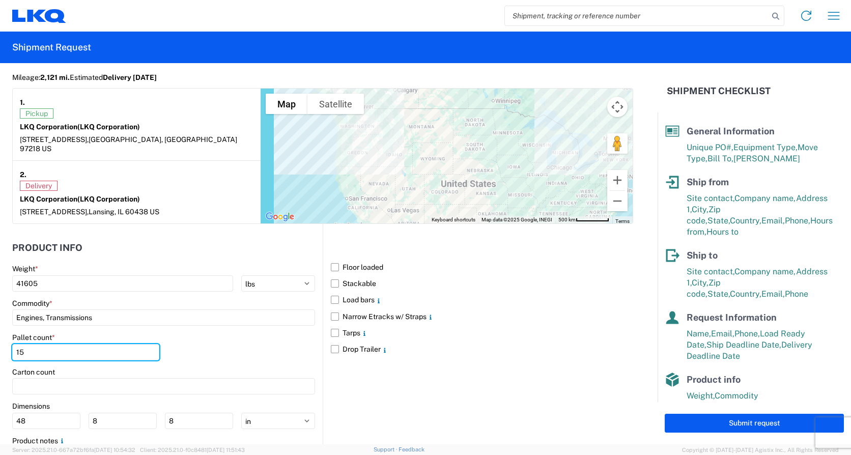
scroll to position [866, 0]
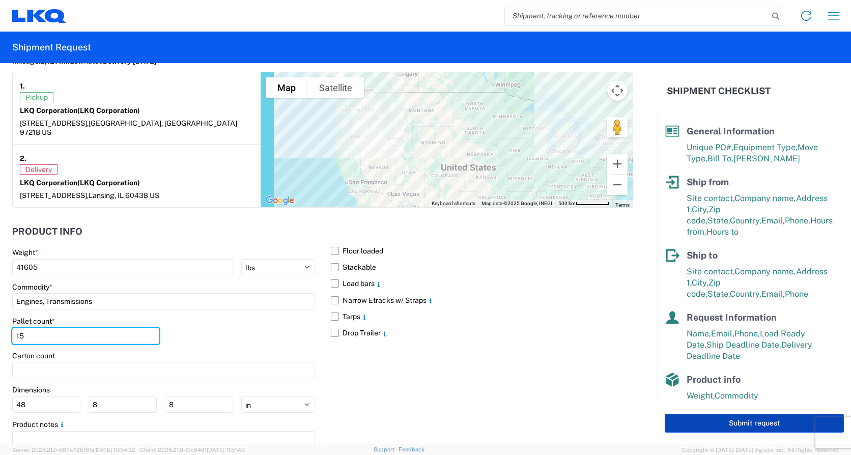
type input "15"
click at [727, 426] on button "Submit request" at bounding box center [754, 423] width 179 height 19
